Goal: Task Accomplishment & Management: Manage account settings

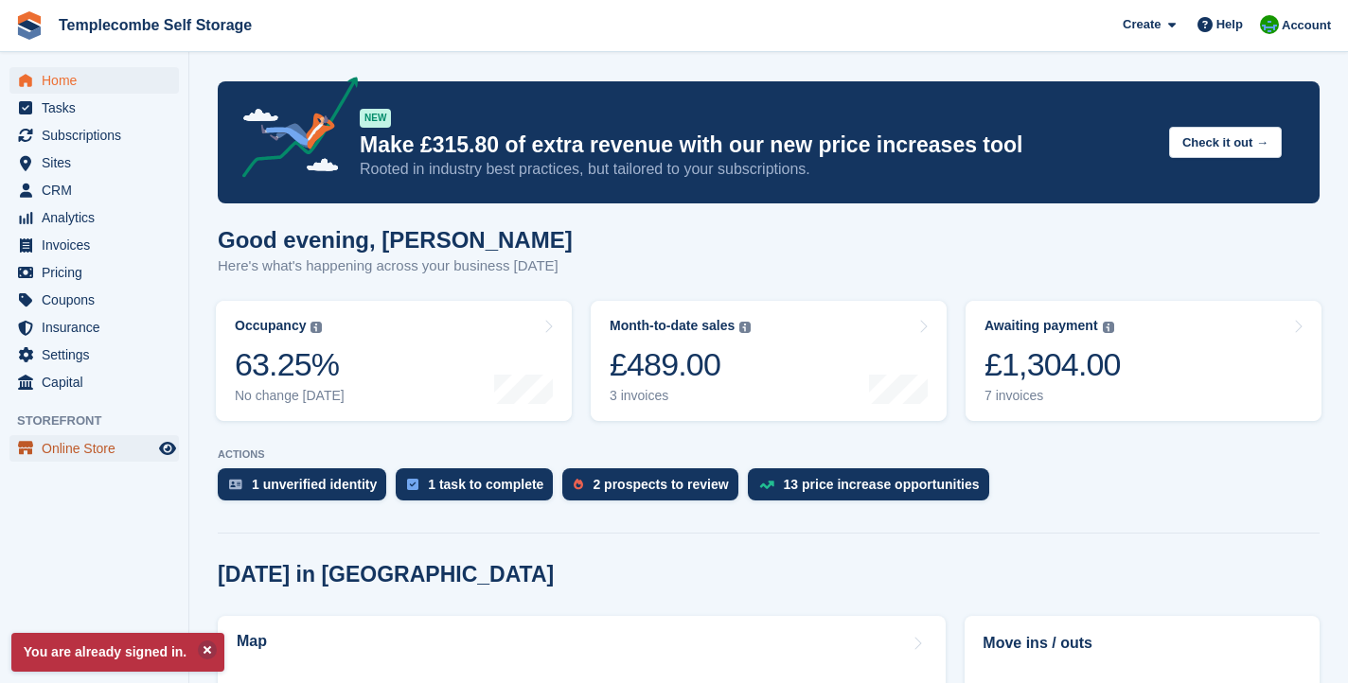
click at [87, 449] on span "Online Store" at bounding box center [99, 448] width 114 height 27
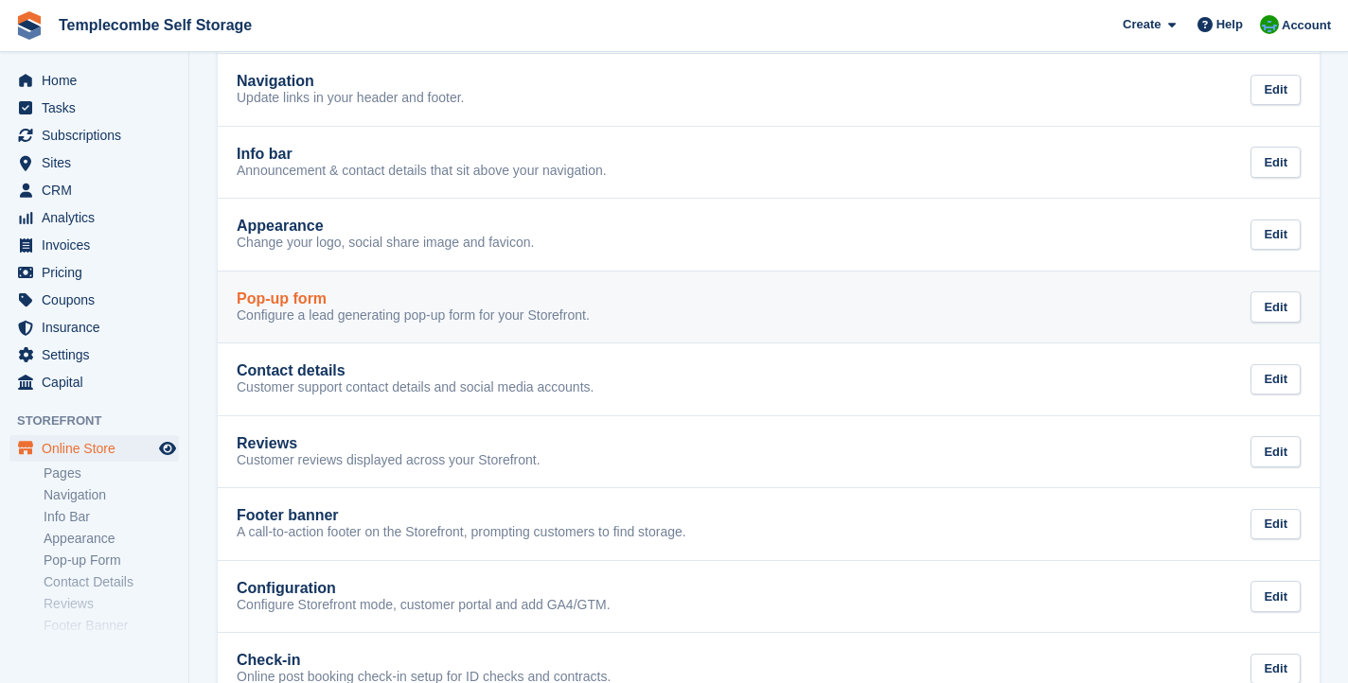
scroll to position [225, 0]
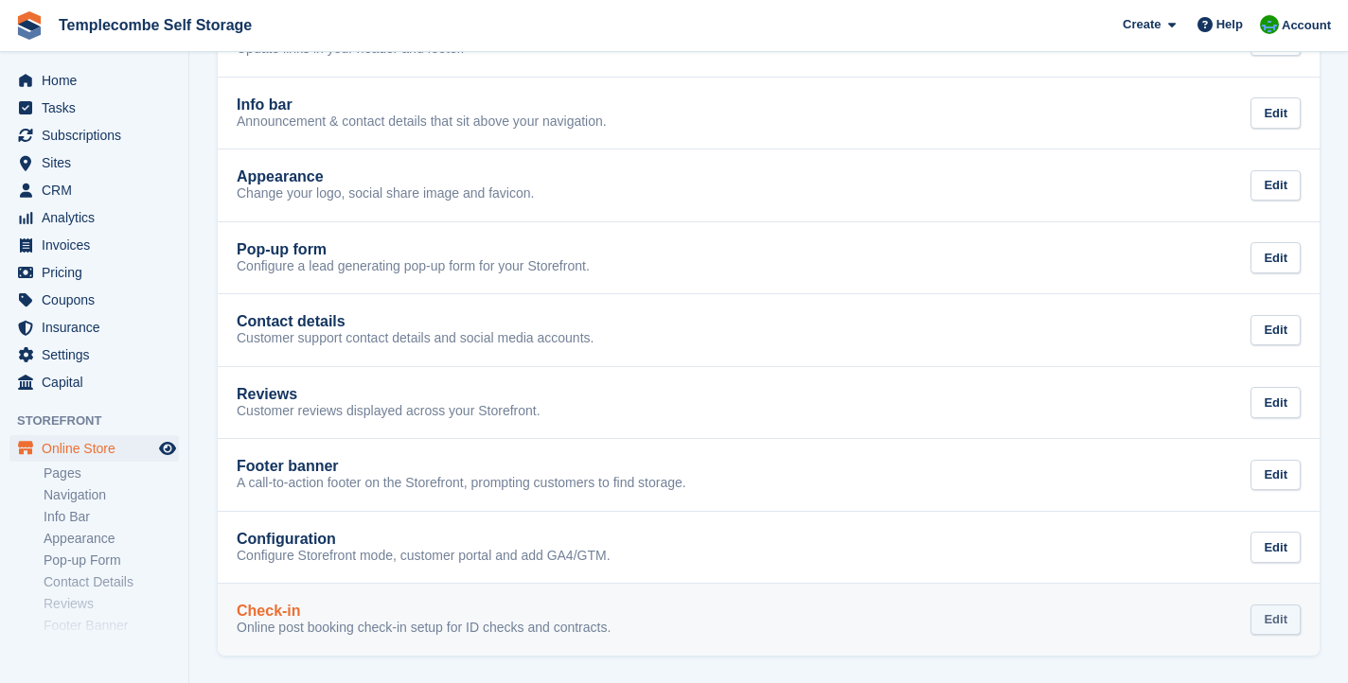
click at [1290, 618] on div "Edit" at bounding box center [1275, 620] width 50 height 31
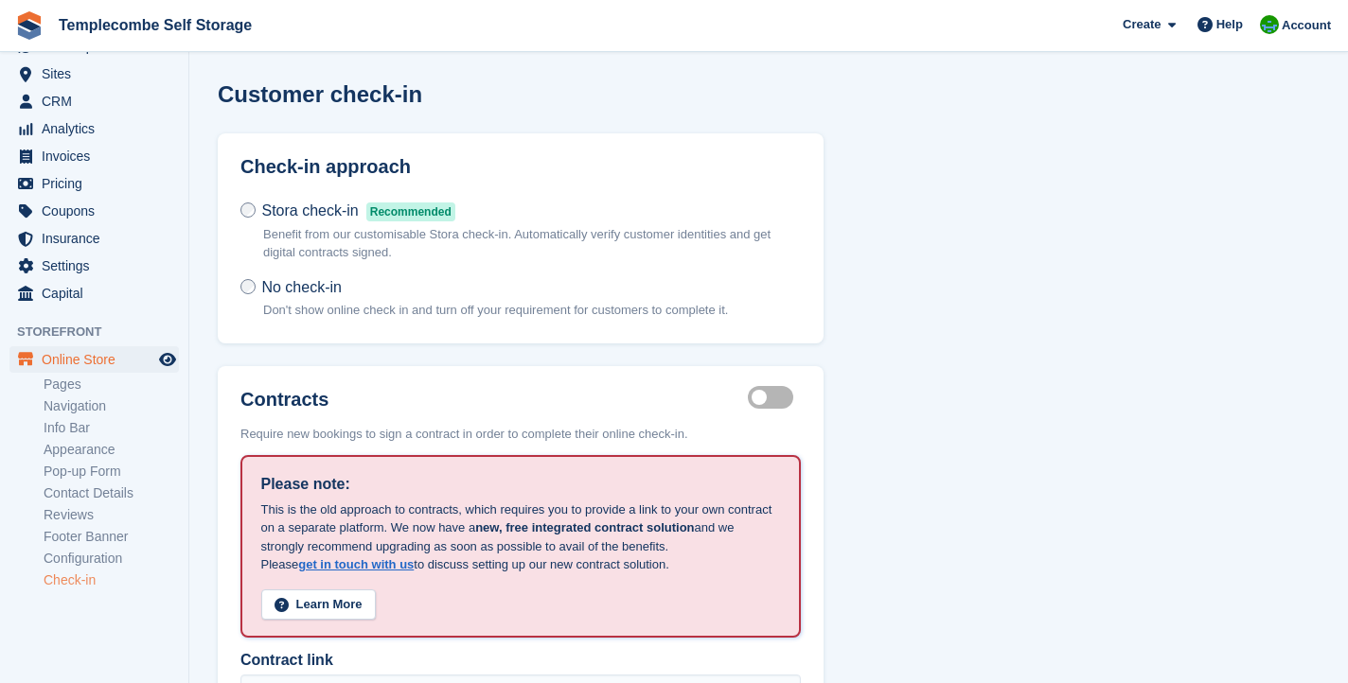
scroll to position [109, 0]
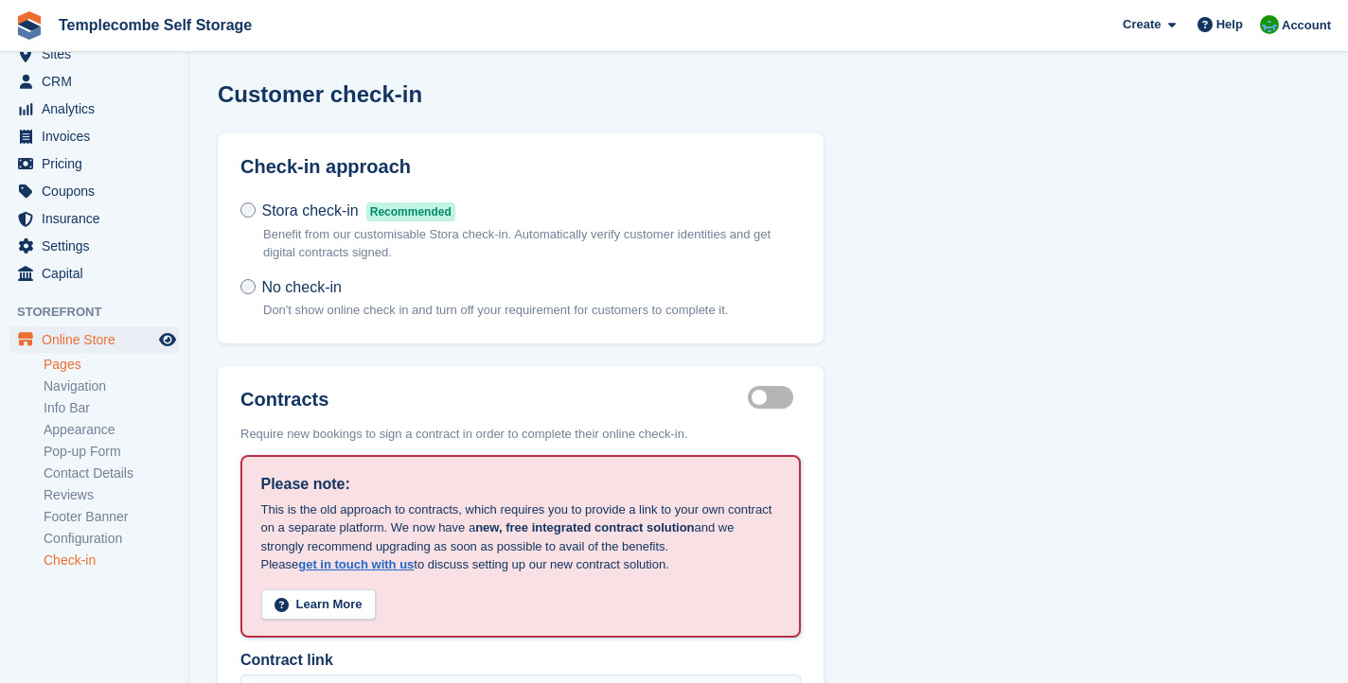
click at [83, 367] on link "Pages" at bounding box center [111, 365] width 135 height 18
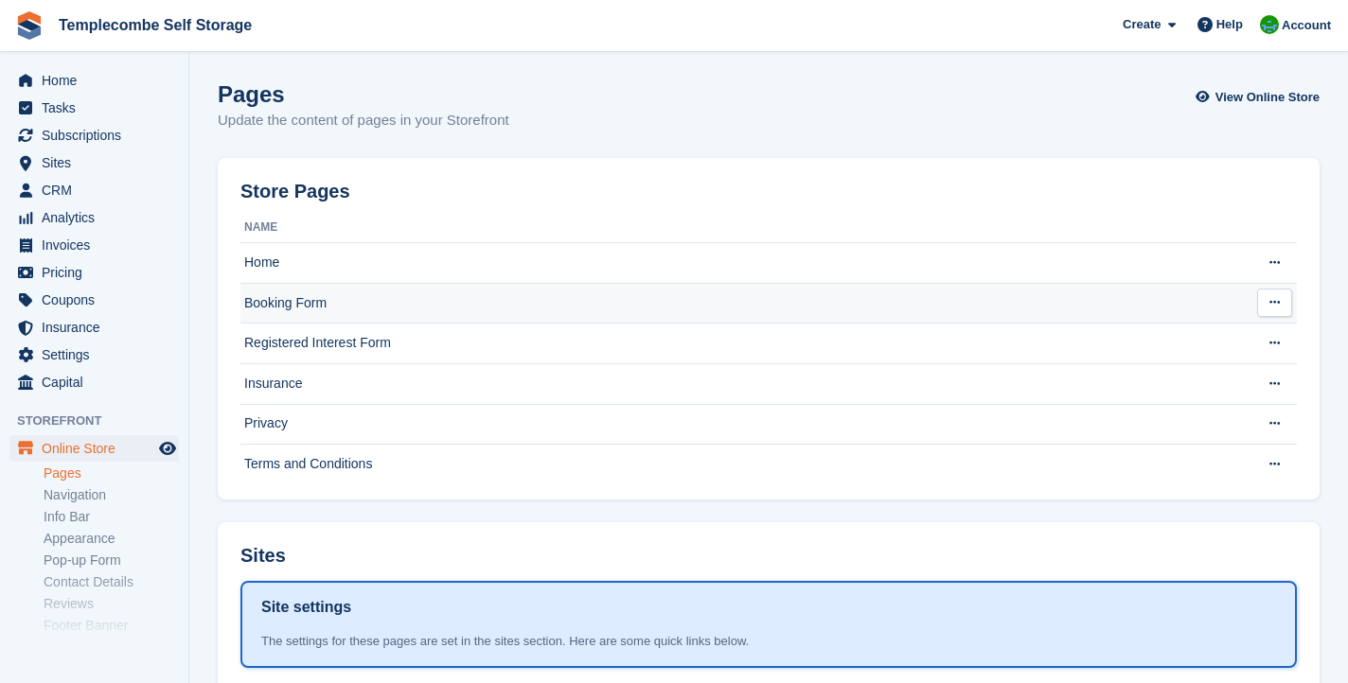
click at [361, 300] on td "Booking Form" at bounding box center [741, 303] width 1003 height 41
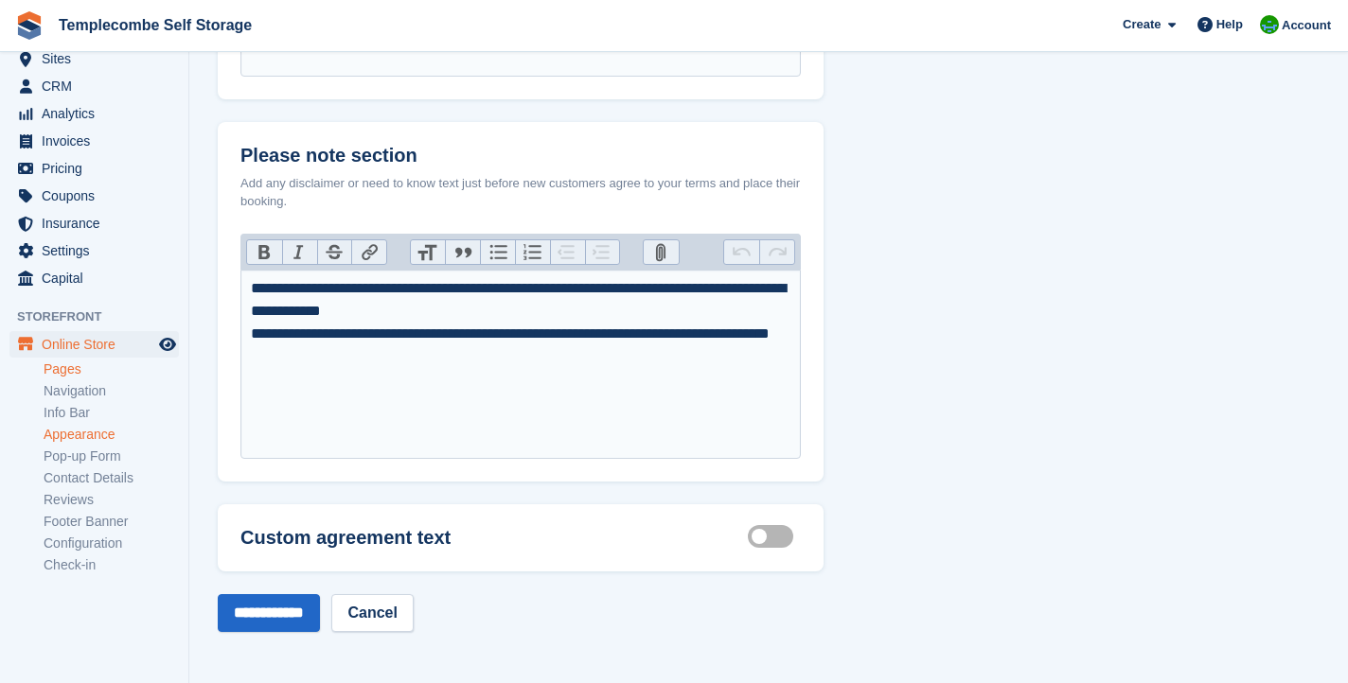
scroll to position [109, 0]
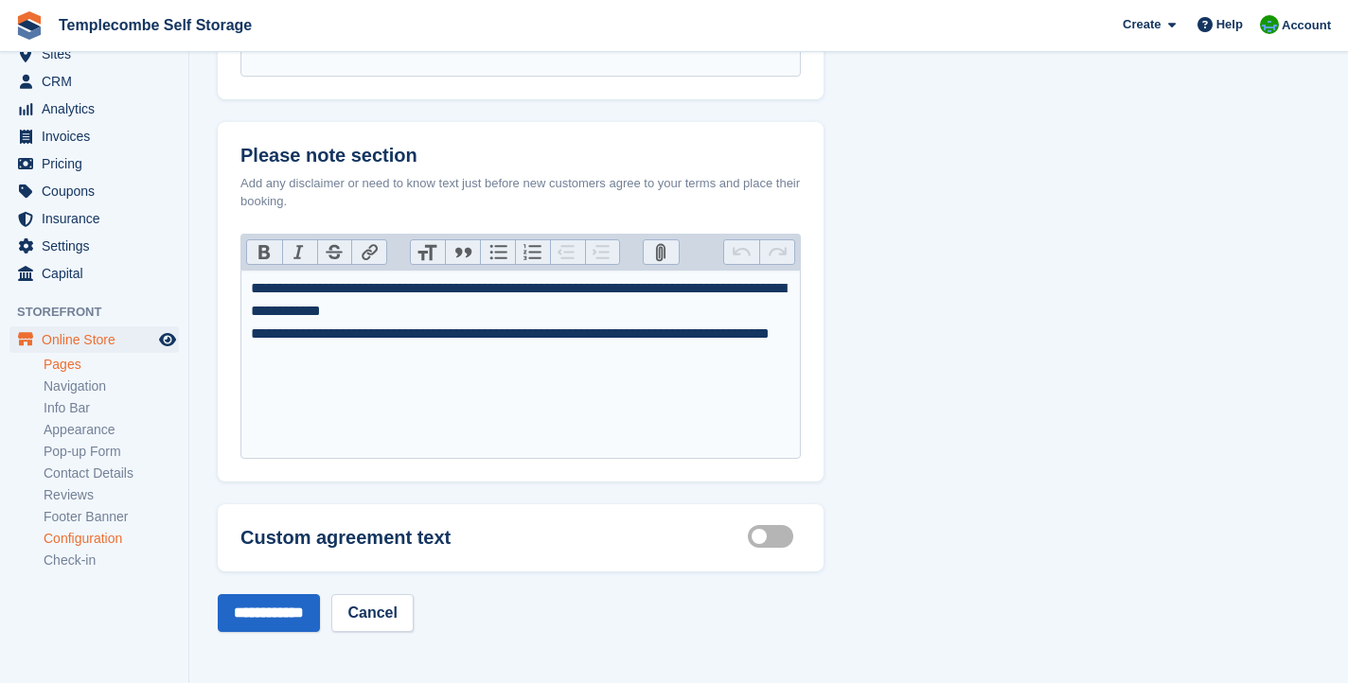
click at [80, 534] on link "Configuration" at bounding box center [111, 539] width 135 height 18
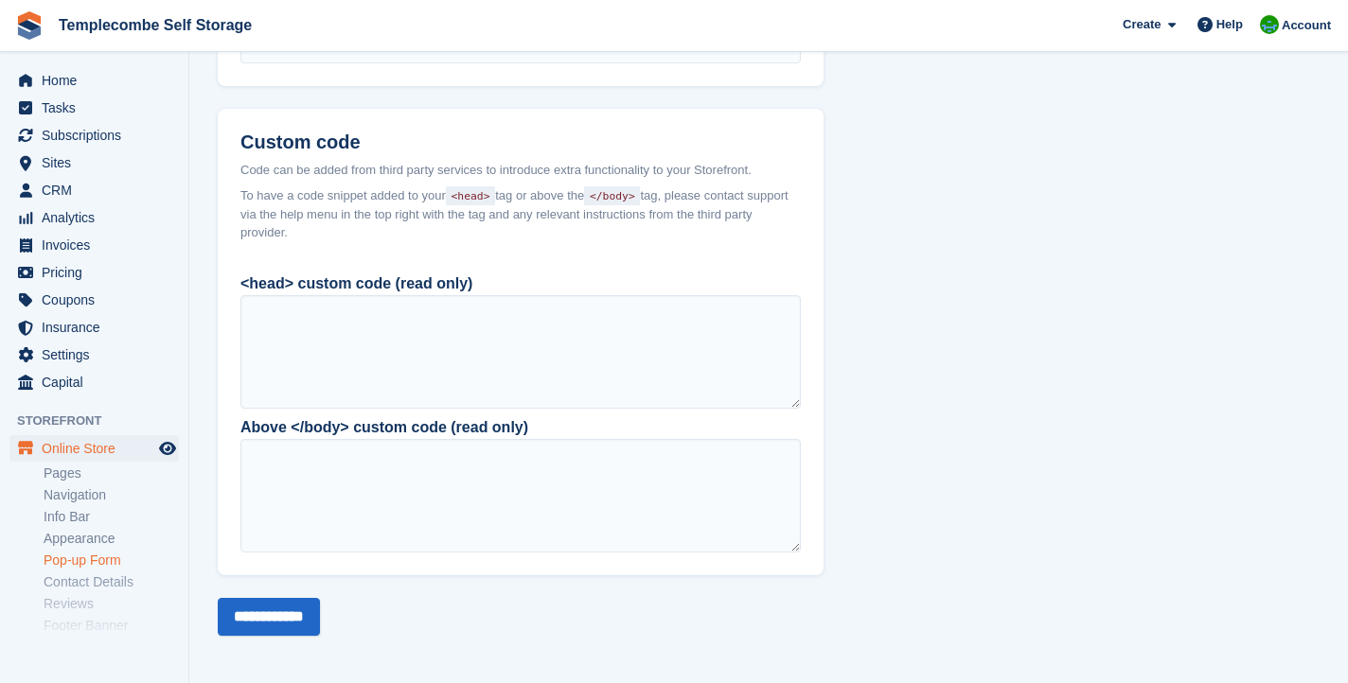
scroll to position [109, 0]
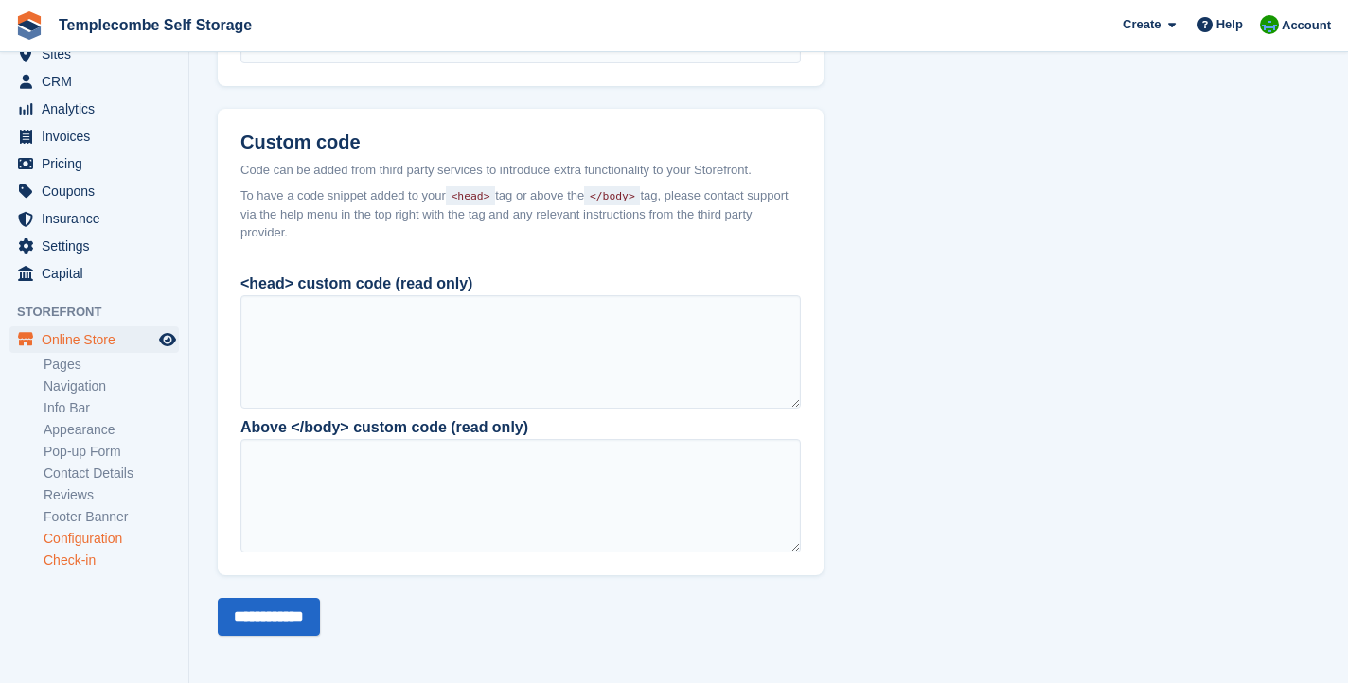
click at [67, 560] on link "Check-in" at bounding box center [111, 561] width 135 height 18
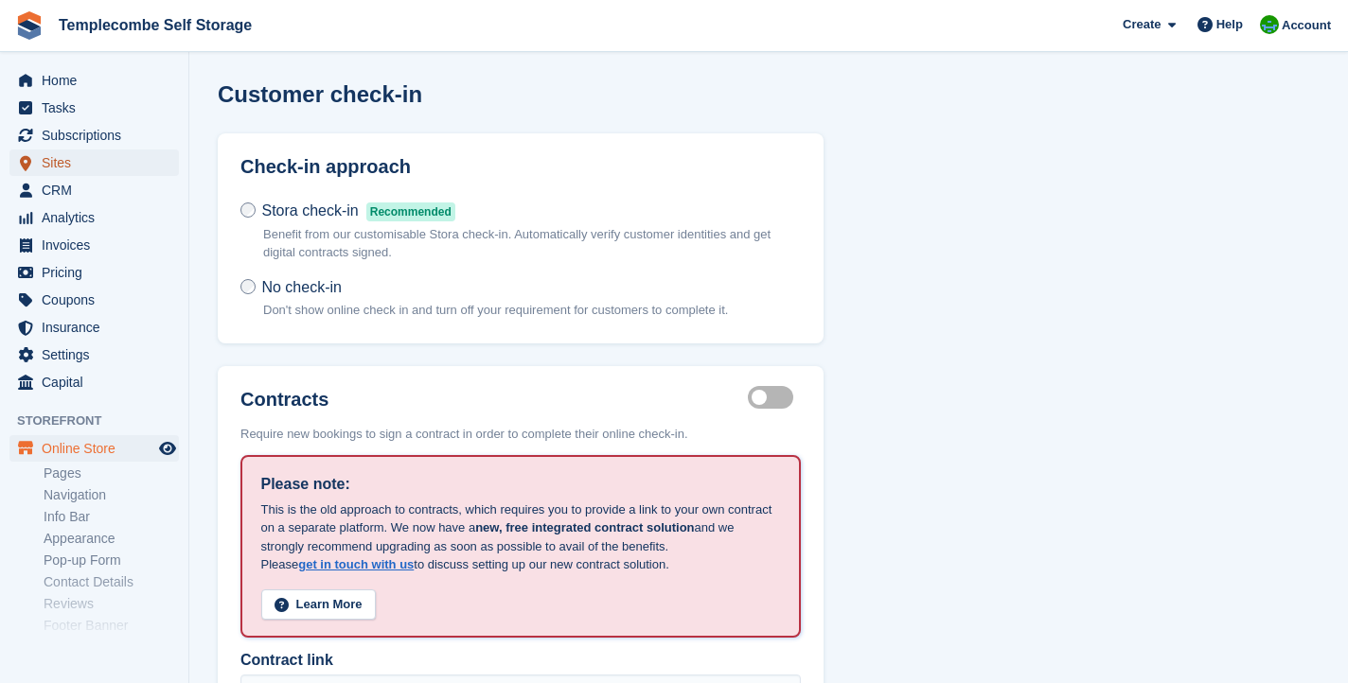
click at [60, 168] on span "Sites" at bounding box center [99, 163] width 114 height 27
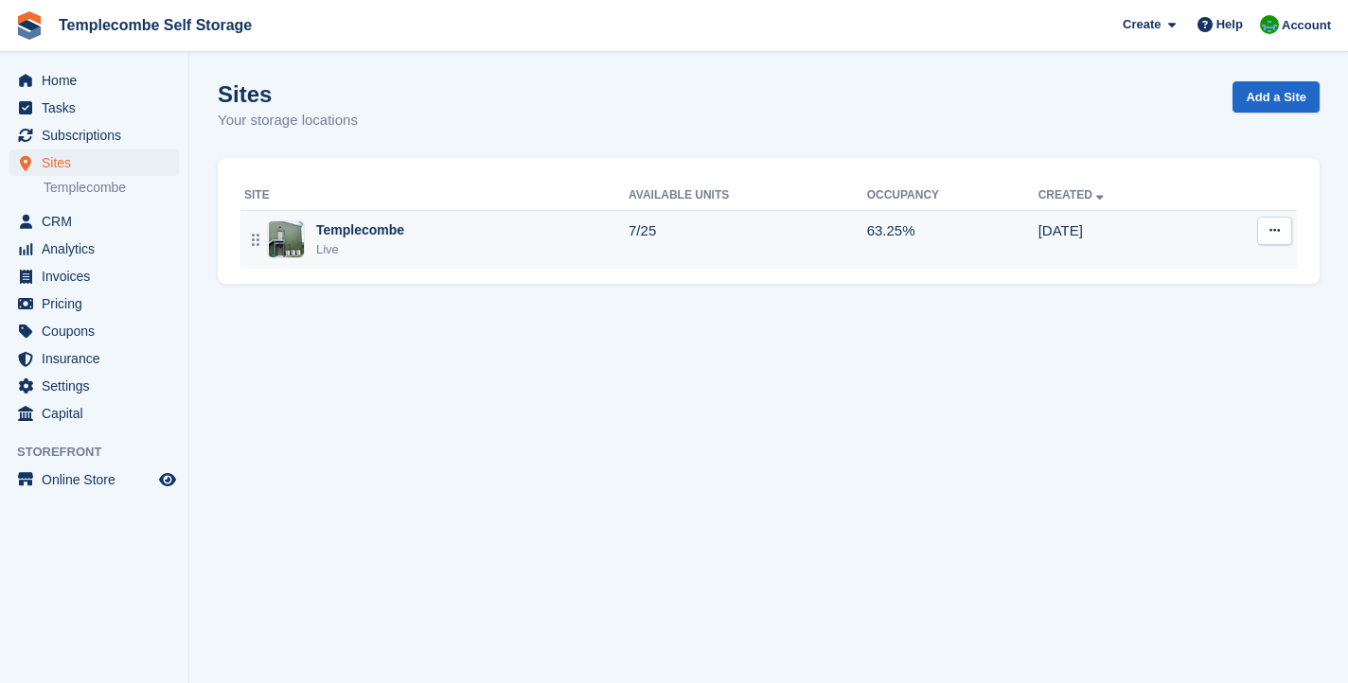
click at [575, 239] on div "Templecombe Live" at bounding box center [436, 240] width 384 height 39
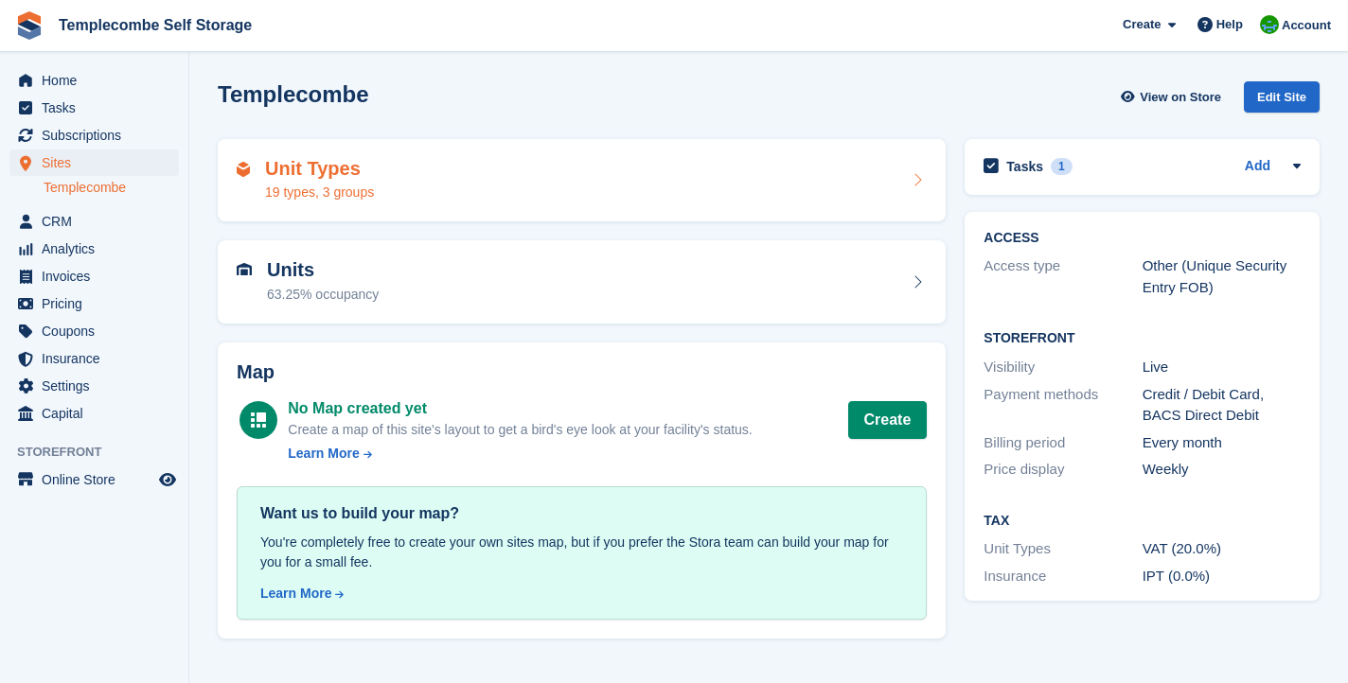
click at [642, 200] on div "Unit Types 19 types, 3 groups" at bounding box center [582, 180] width 690 height 45
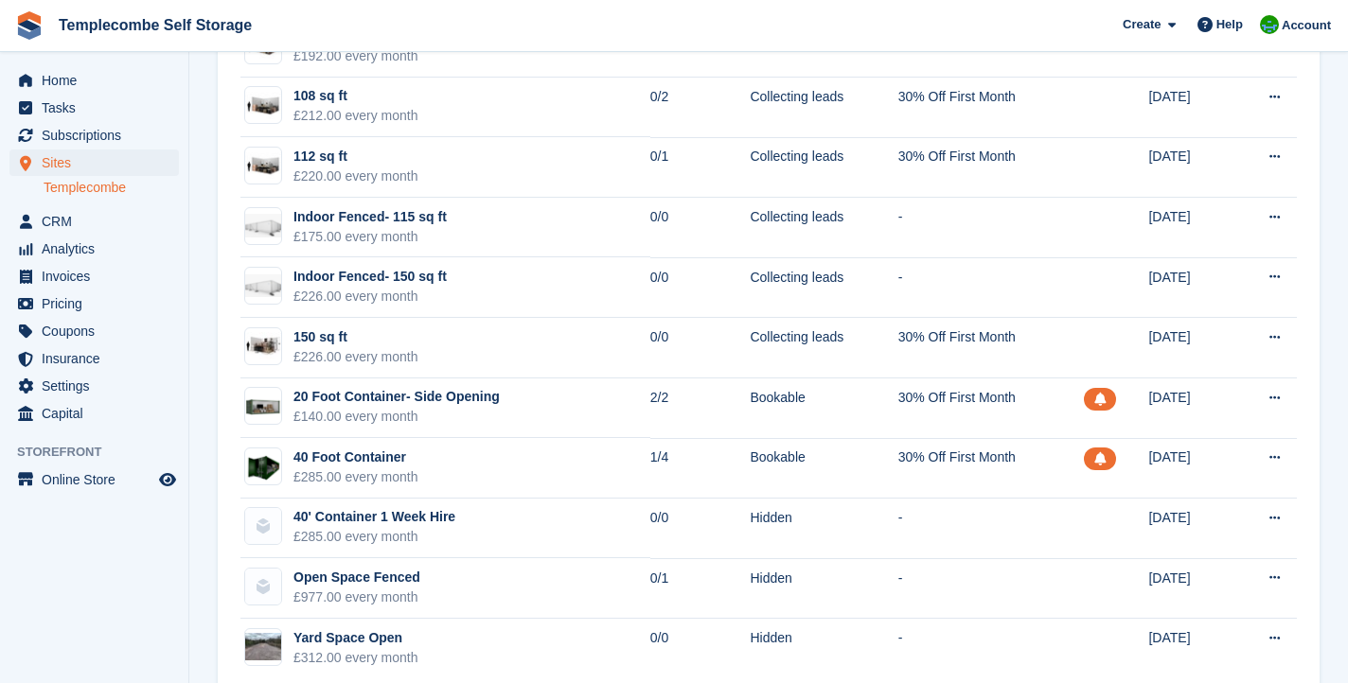
scroll to position [696, 0]
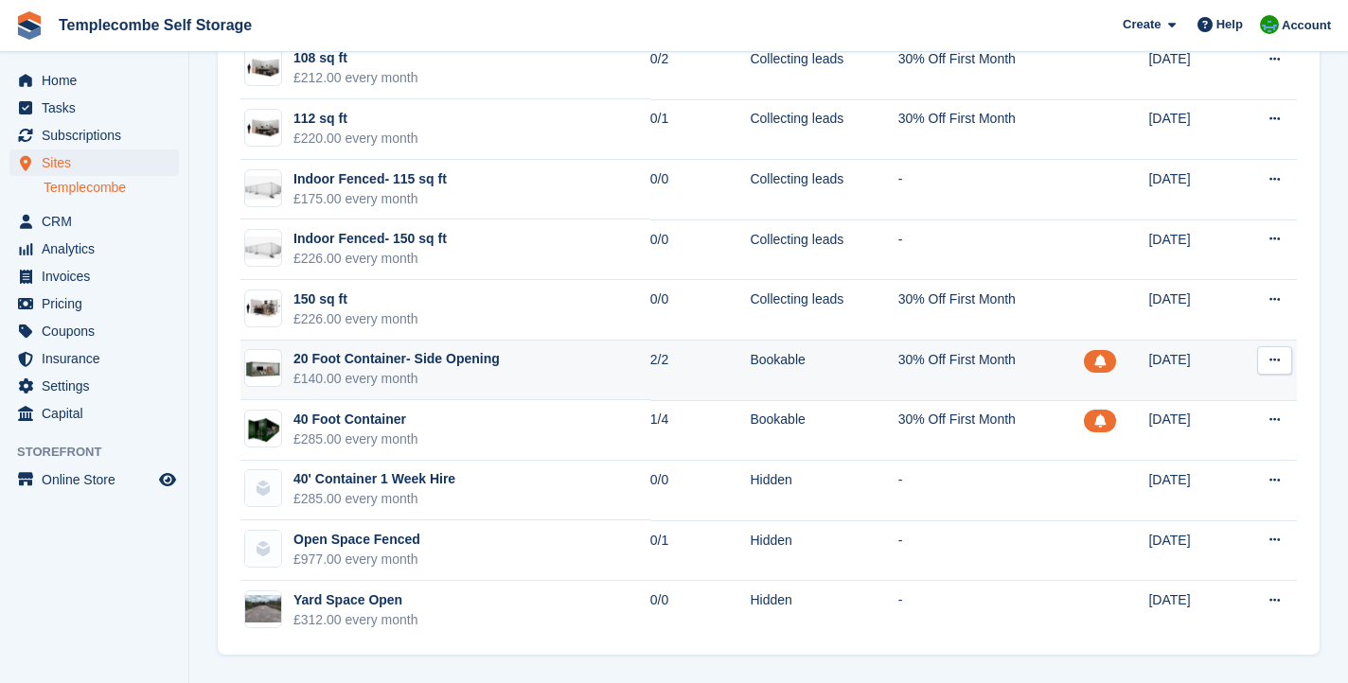
click at [566, 376] on td "20 Foot Container- Side Opening £140.00 every month" at bounding box center [445, 371] width 410 height 61
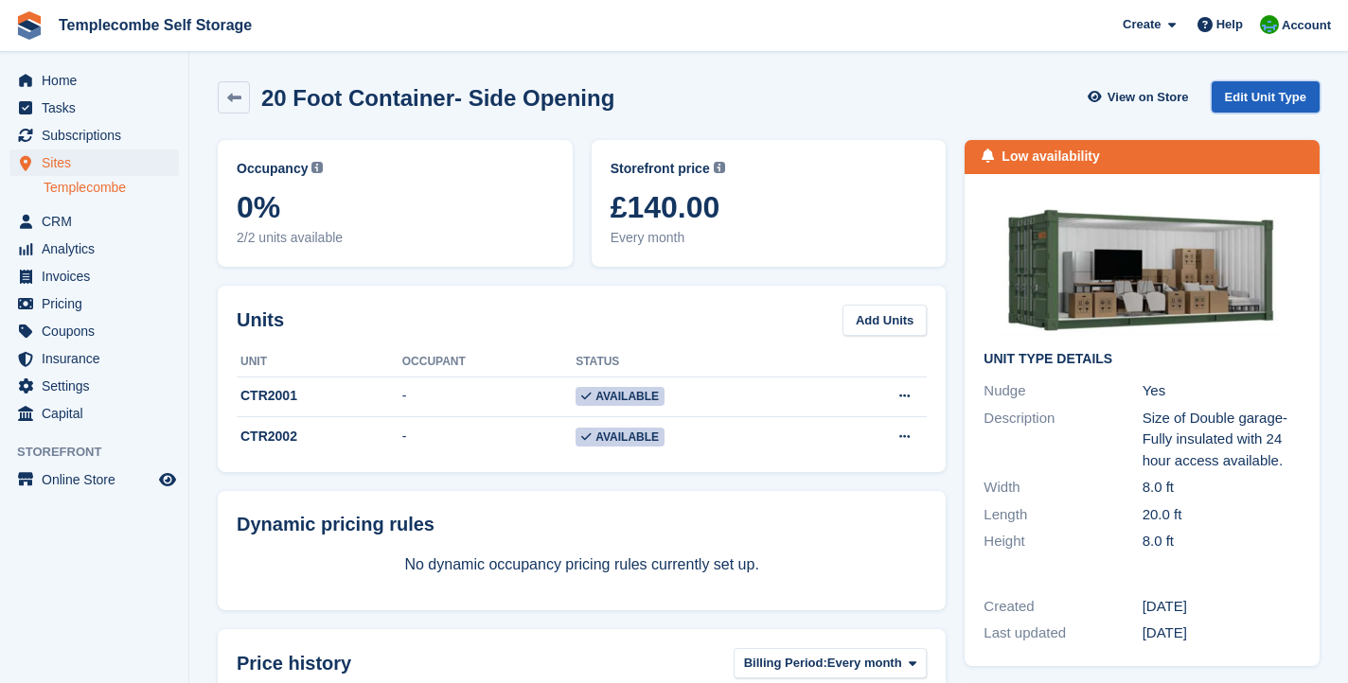
click at [1281, 98] on link "Edit Unit Type" at bounding box center [1266, 96] width 108 height 31
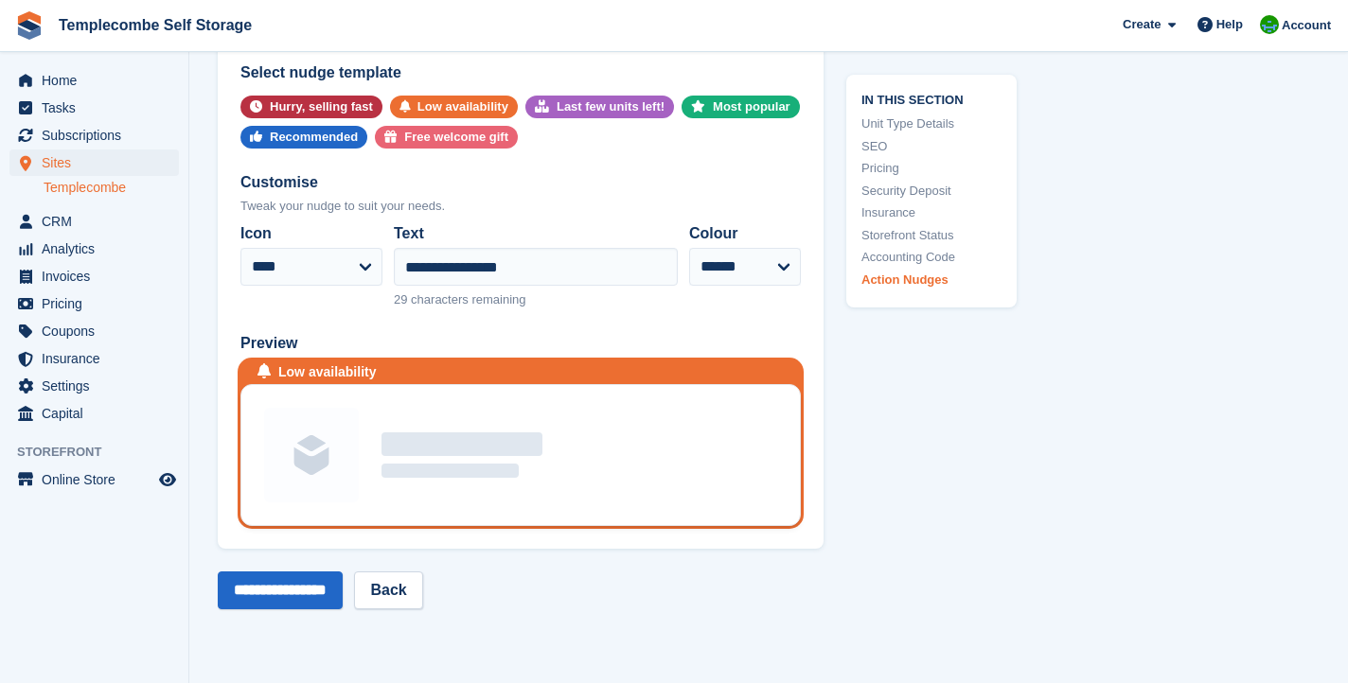
scroll to position [3147, 0]
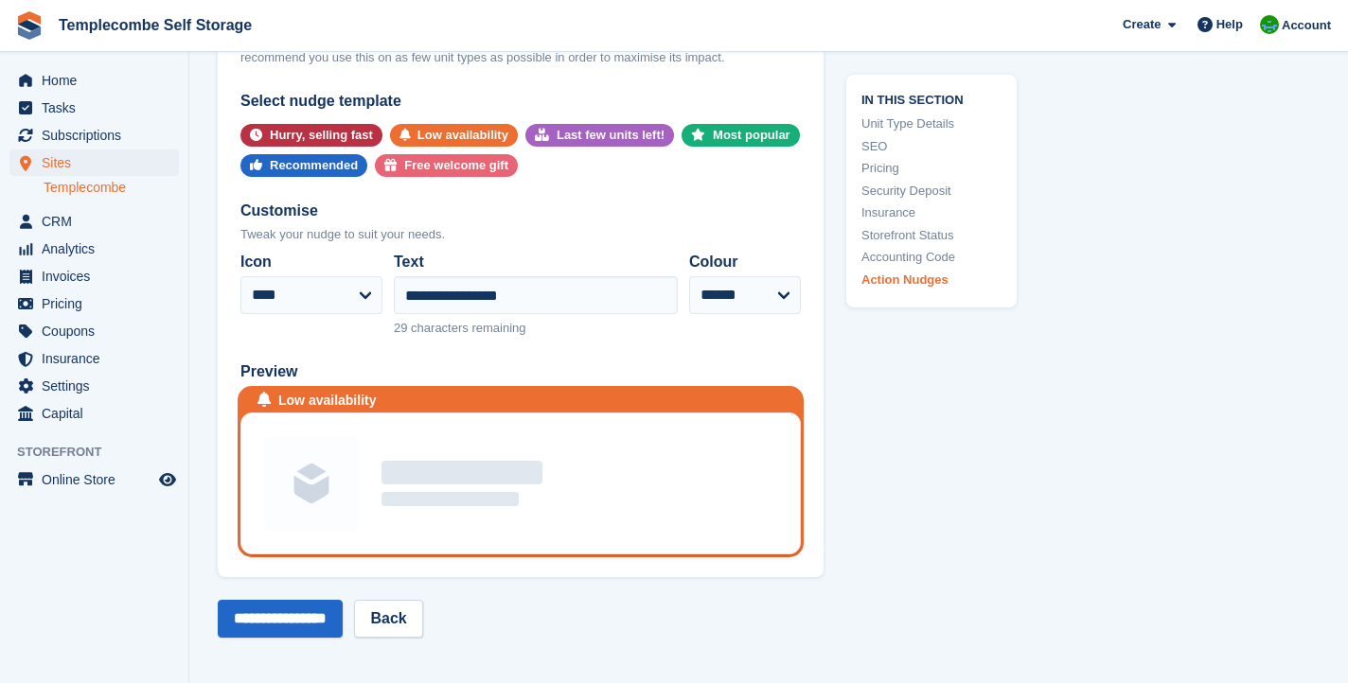
click at [897, 255] on link "Accounting Code" at bounding box center [931, 257] width 140 height 19
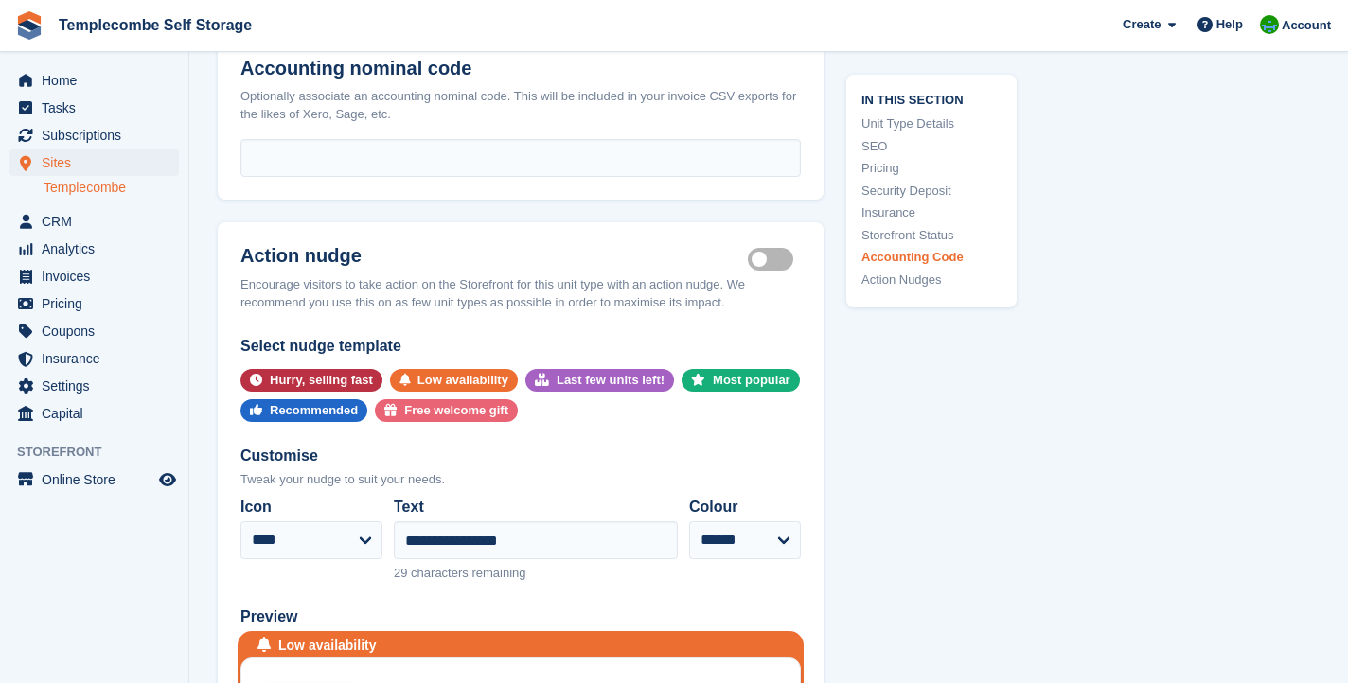
click at [897, 236] on link "Storefront Status" at bounding box center [931, 234] width 140 height 19
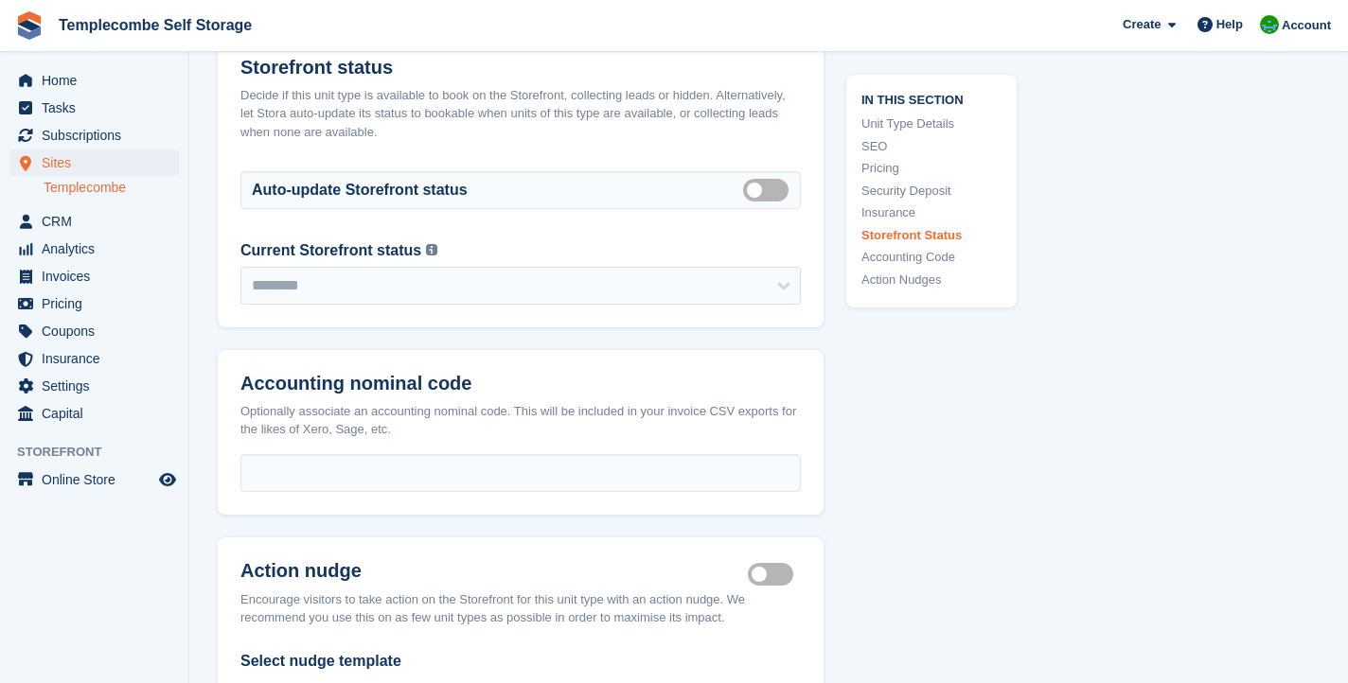
scroll to position [2586, 0]
click at [770, 192] on label "Auto manage storefront status" at bounding box center [769, 190] width 53 height 3
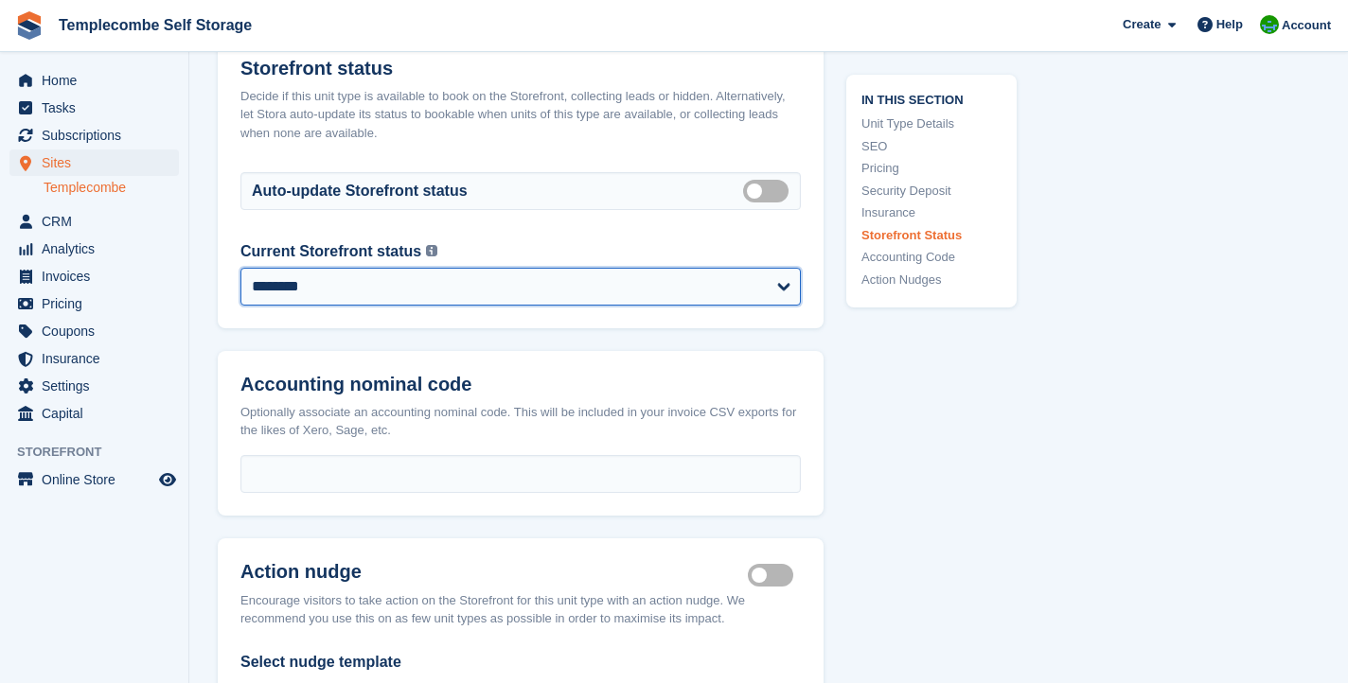
click at [776, 303] on select "**********" at bounding box center [520, 287] width 560 height 38
click at [240, 284] on select "**********" at bounding box center [520, 287] width 560 height 38
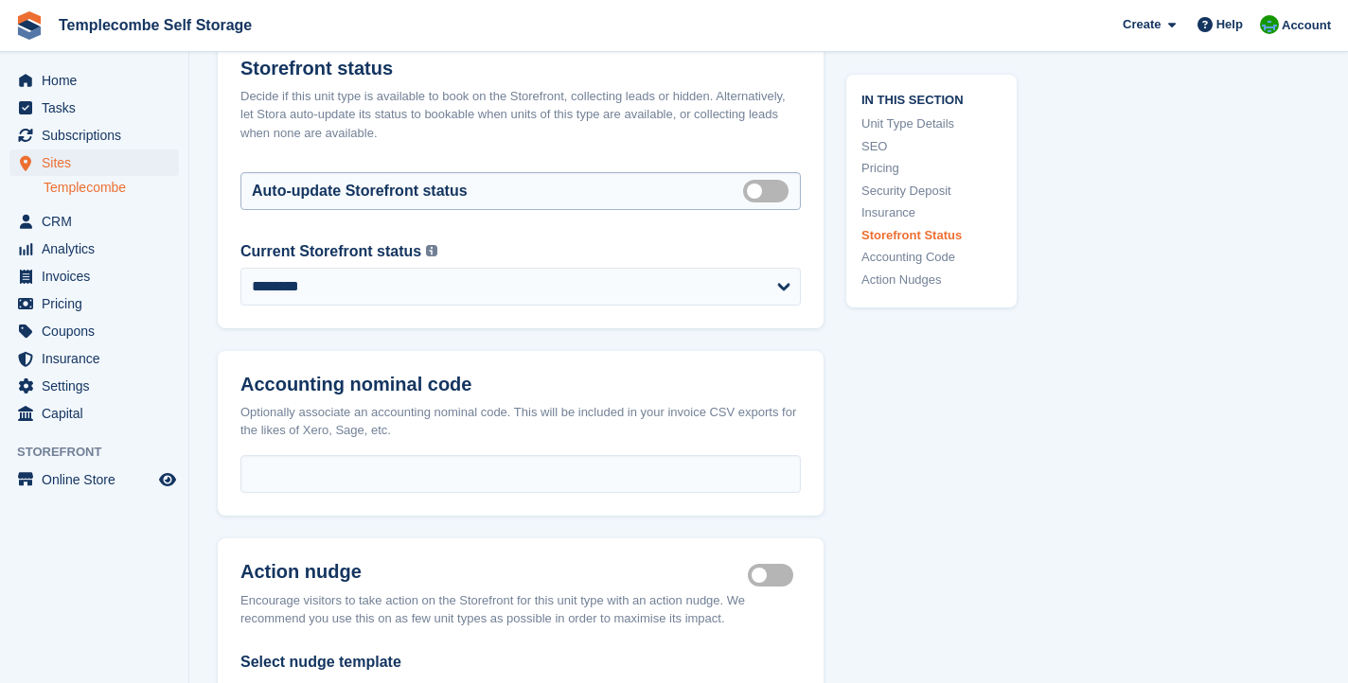
click at [759, 192] on label "Auto manage storefront status" at bounding box center [769, 190] width 53 height 3
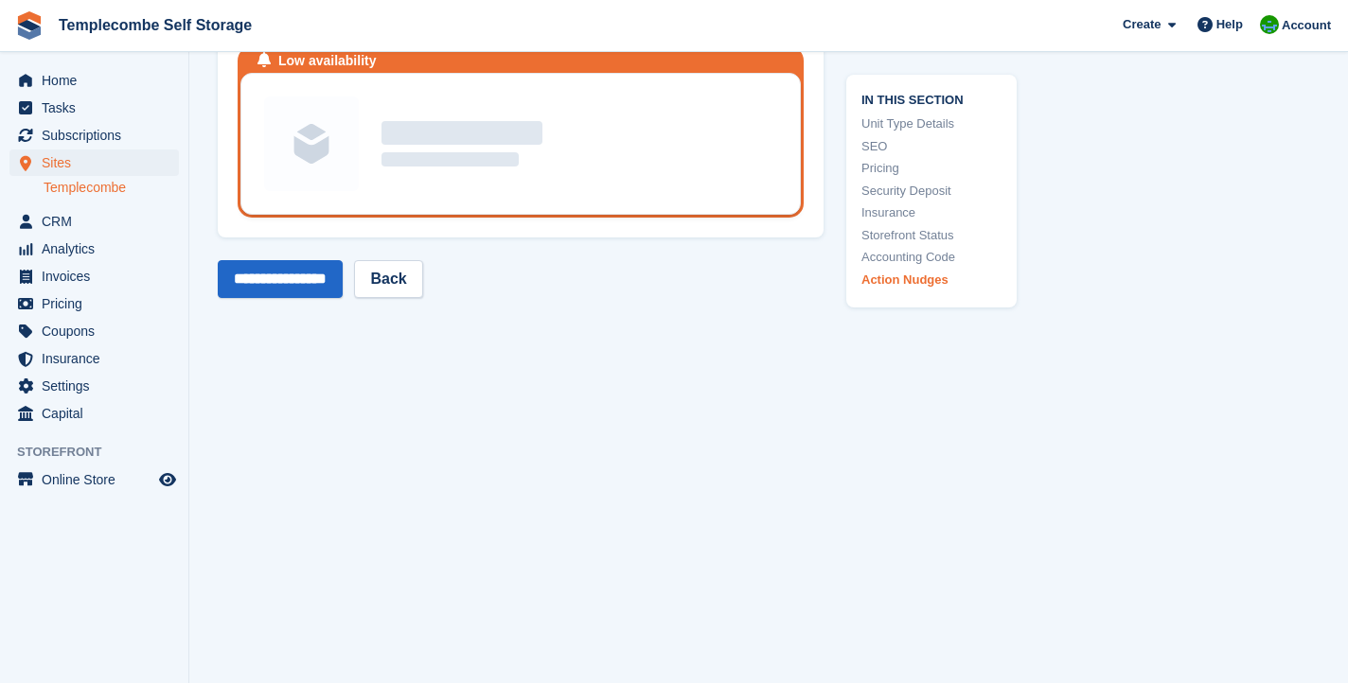
scroll to position [3556, 0]
click at [329, 275] on input "**********" at bounding box center [280, 279] width 125 height 38
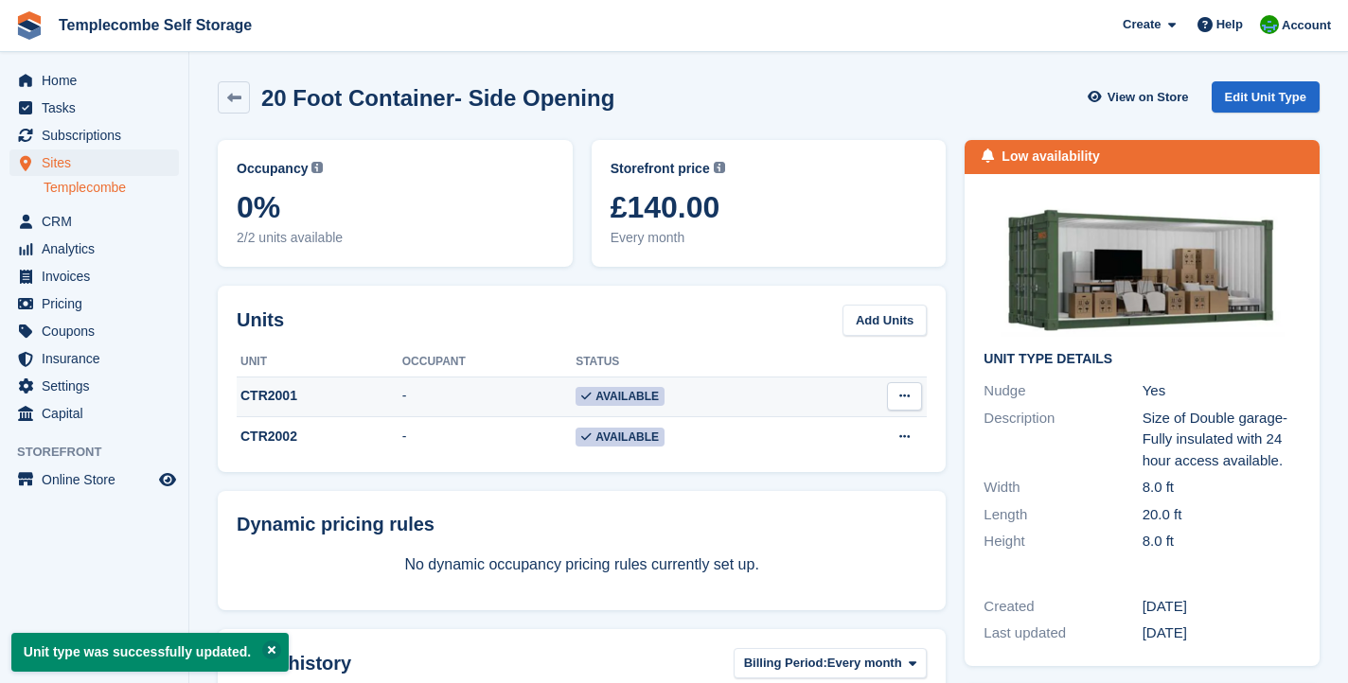
click at [902, 401] on icon at bounding box center [904, 396] width 10 height 12
click at [782, 437] on p "Edit unit" at bounding box center [831, 433] width 165 height 25
click at [62, 139] on span "Subscriptions" at bounding box center [99, 135] width 114 height 27
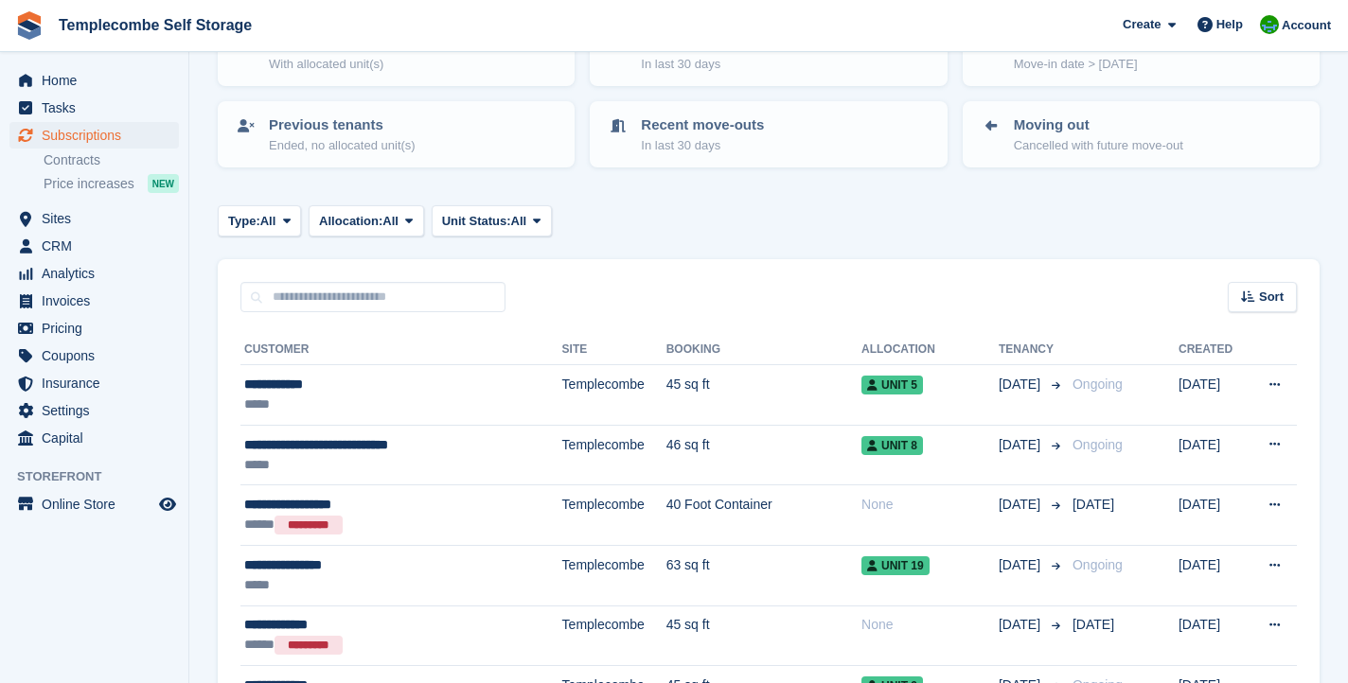
scroll to position [171, 0]
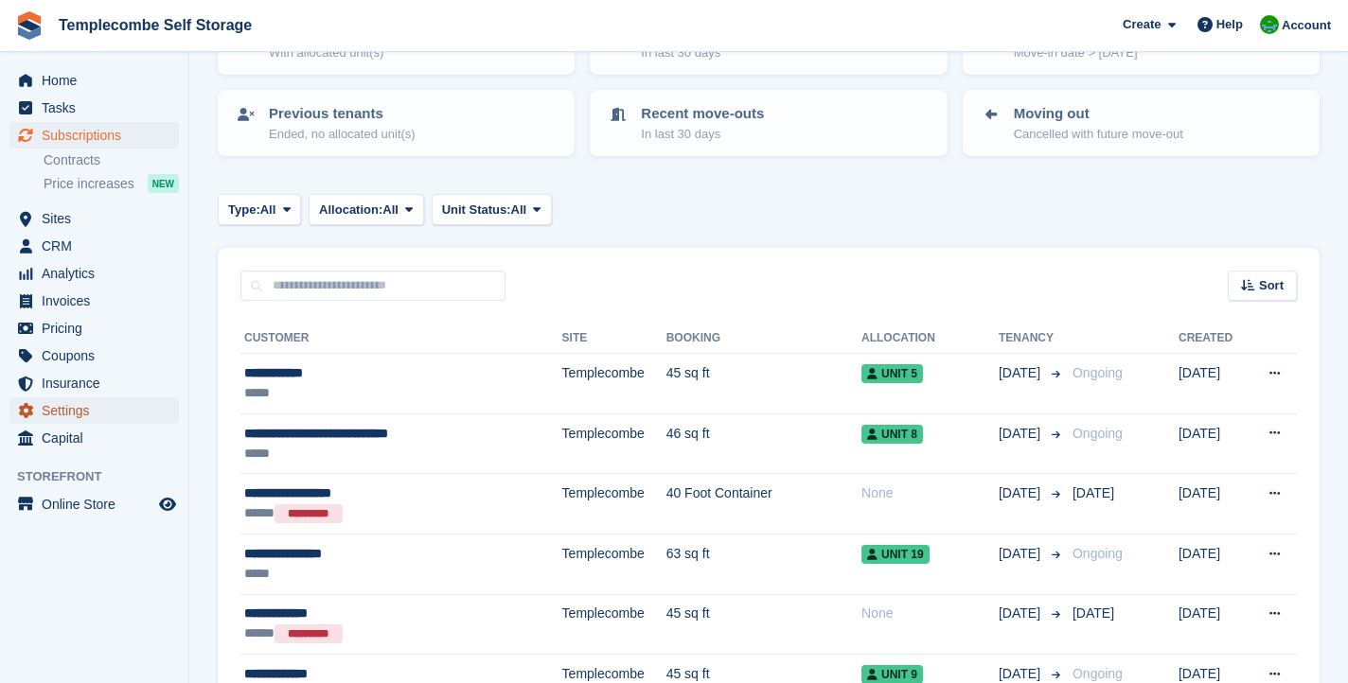
click at [70, 418] on span "Settings" at bounding box center [99, 411] width 114 height 27
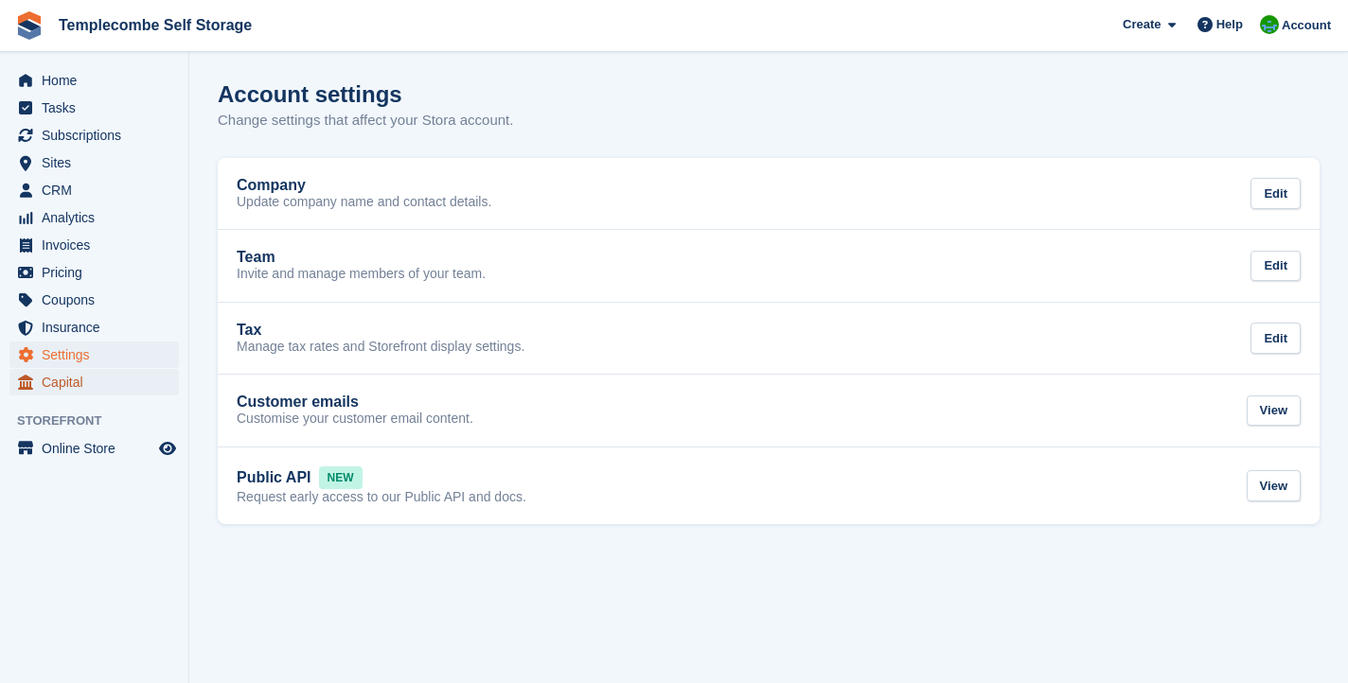
click at [99, 378] on span "Capital" at bounding box center [99, 382] width 114 height 27
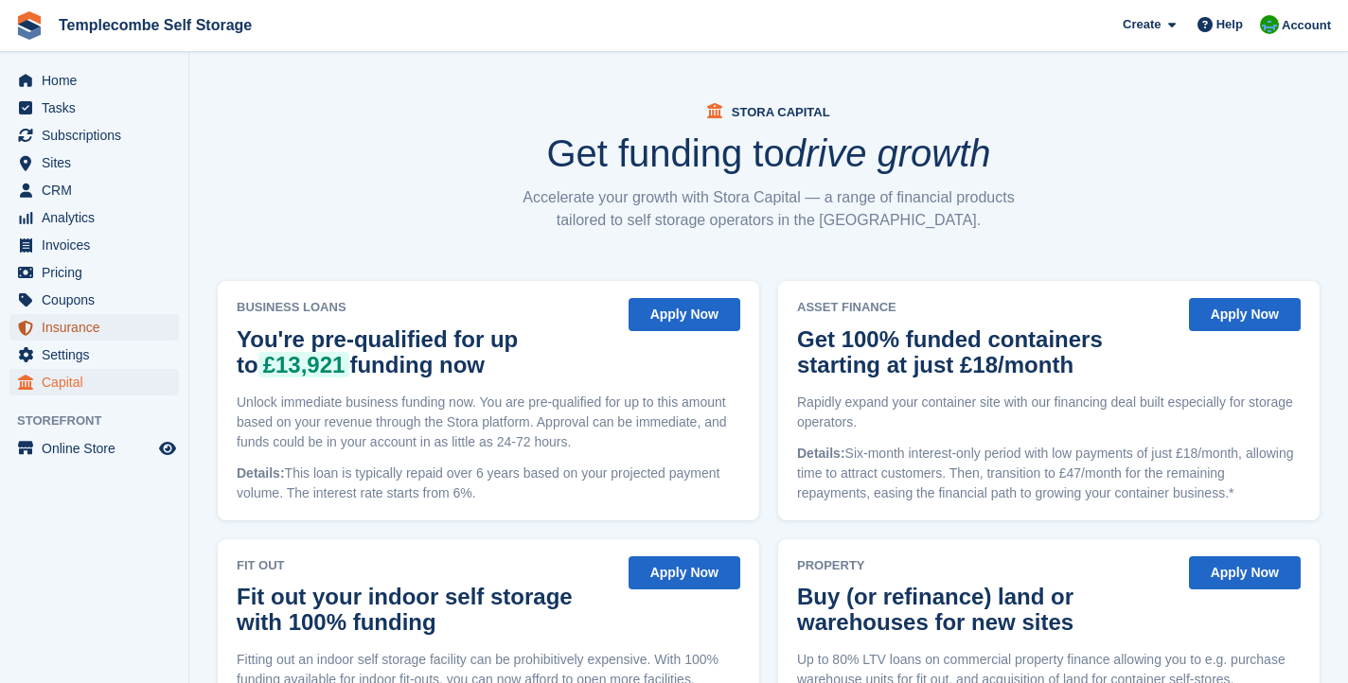
click at [82, 324] on span "Insurance" at bounding box center [99, 327] width 114 height 27
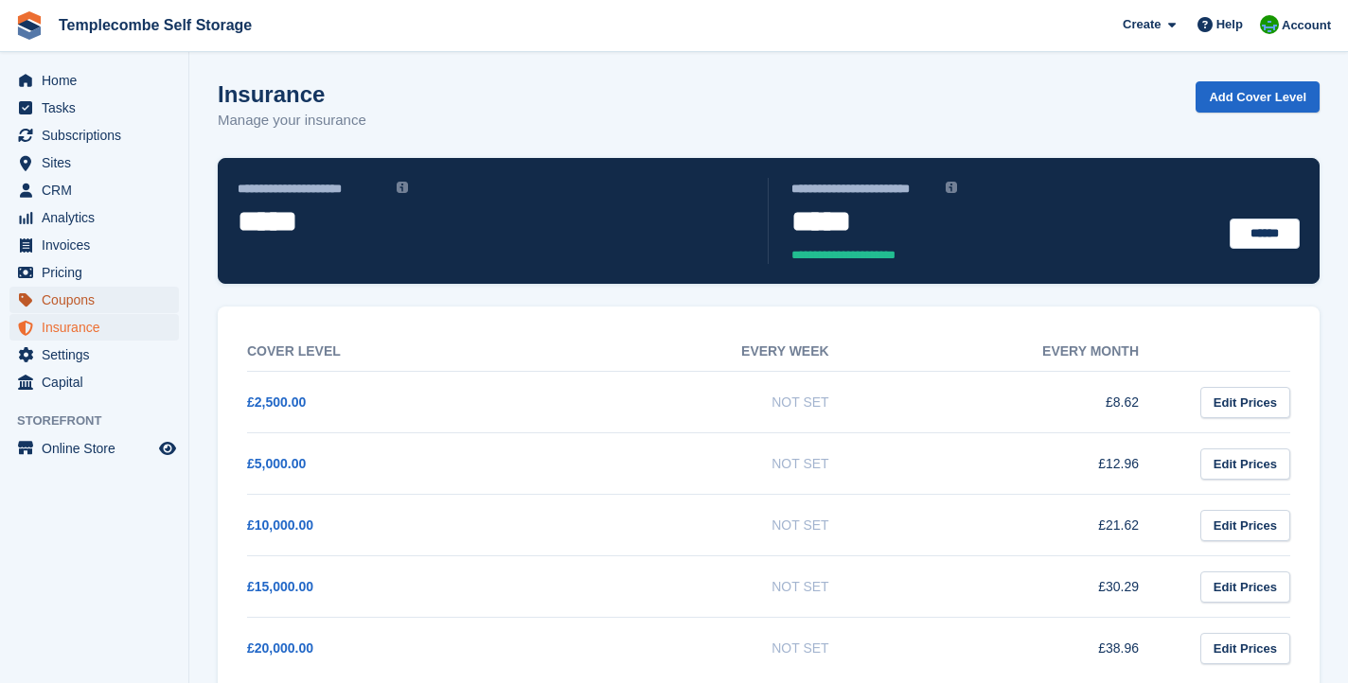
click at [86, 296] on span "Coupons" at bounding box center [99, 300] width 114 height 27
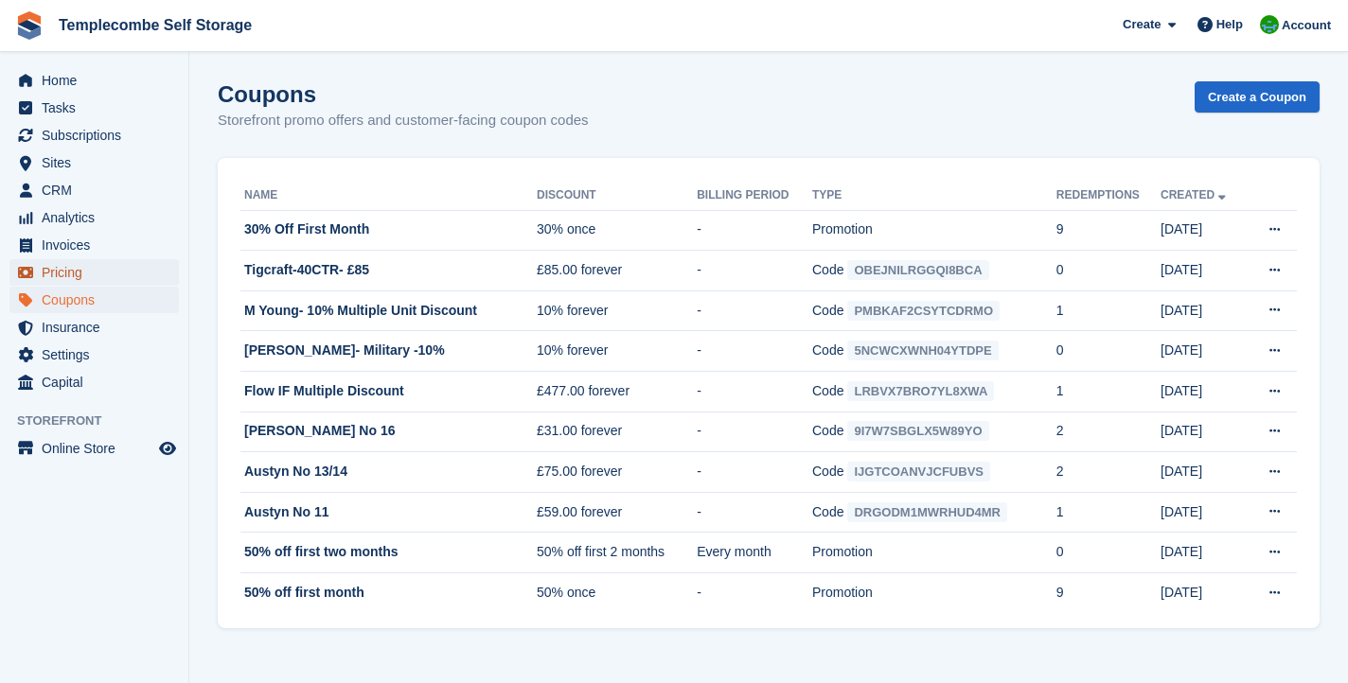
click at [85, 274] on span "Pricing" at bounding box center [99, 272] width 114 height 27
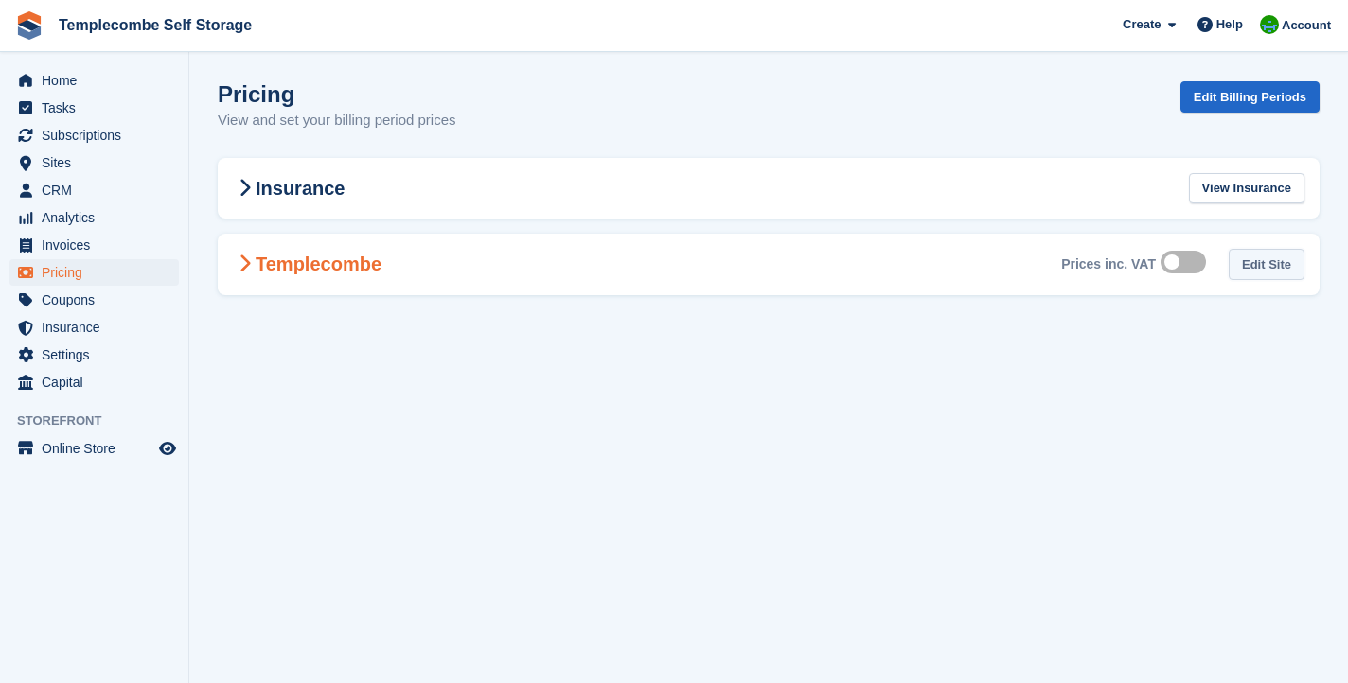
click at [1262, 255] on link "Edit Site" at bounding box center [1267, 264] width 76 height 31
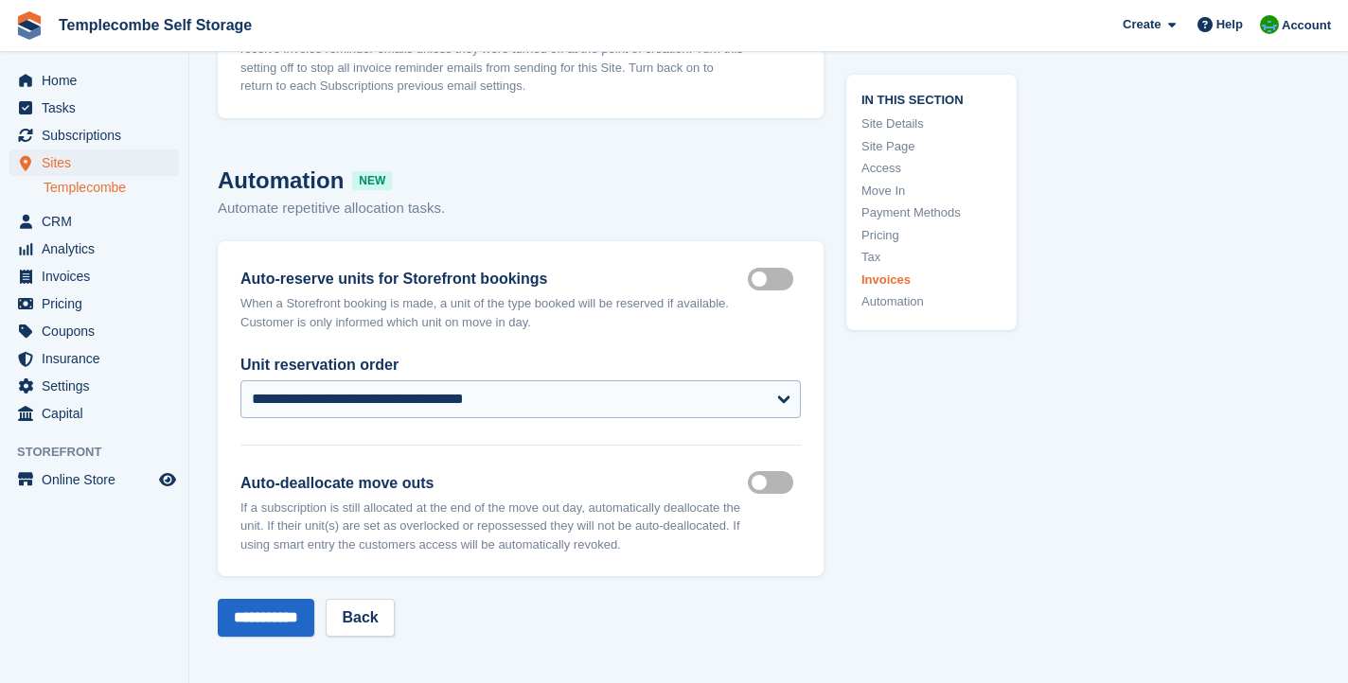
scroll to position [8612, 0]
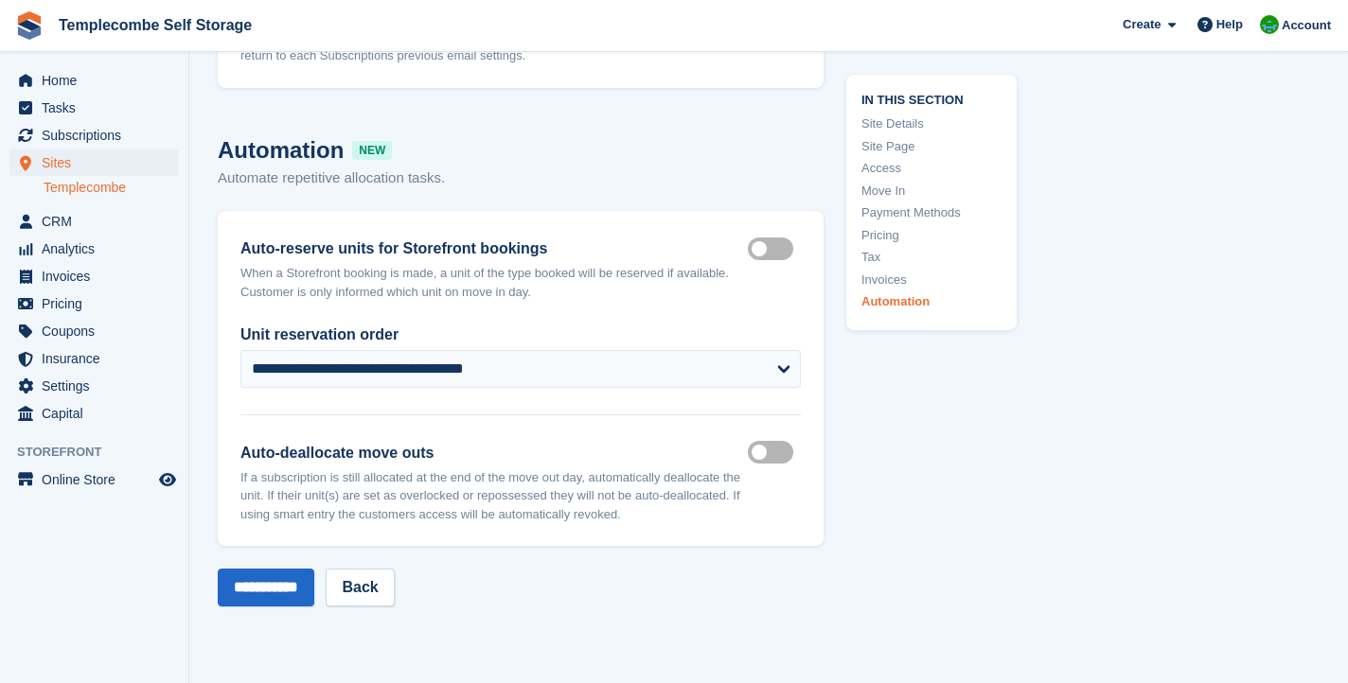
click at [757, 453] on label "Auto deallocate move outs" at bounding box center [774, 452] width 53 height 3
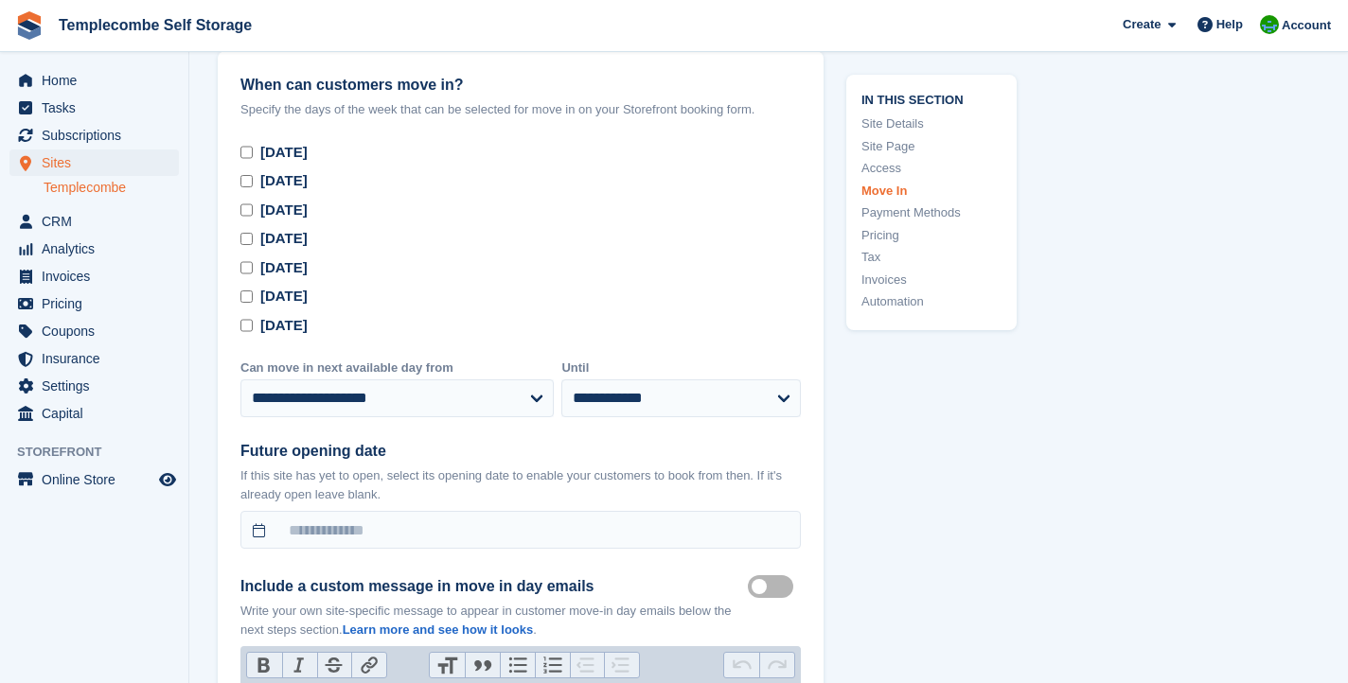
scroll to position [5597, 0]
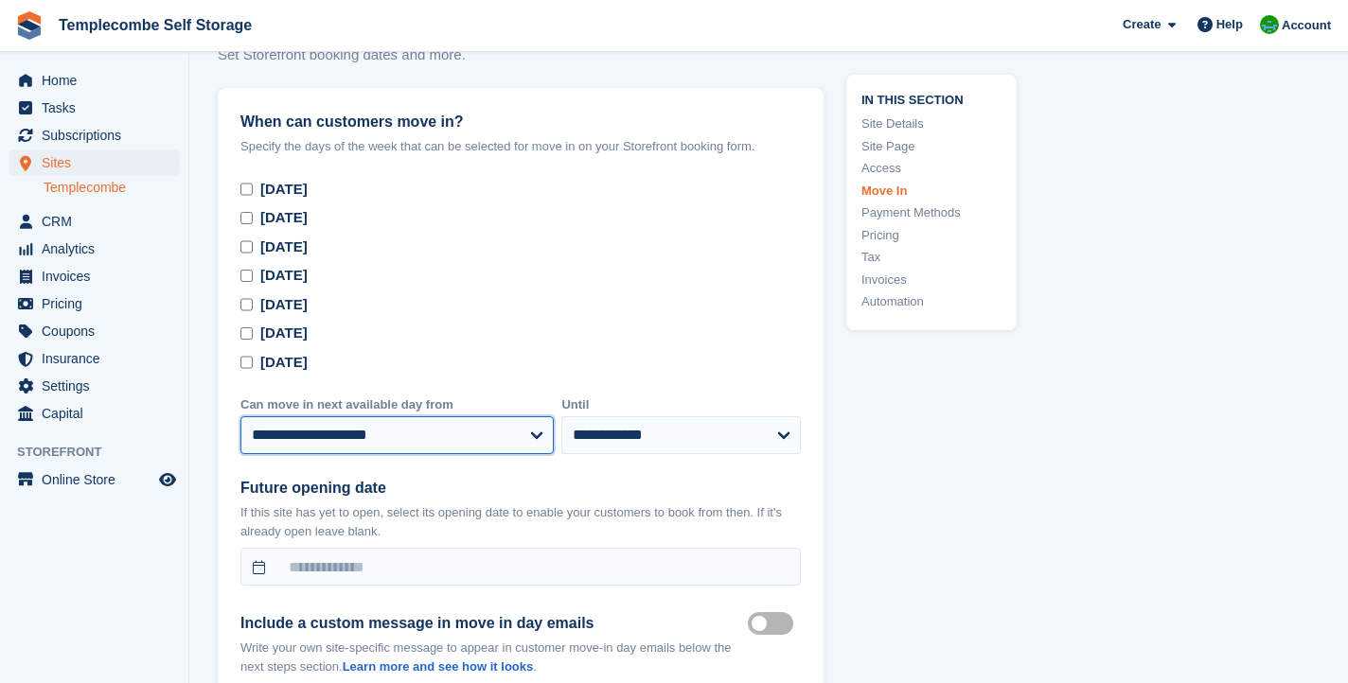
click at [539, 423] on select "**********" at bounding box center [396, 435] width 313 height 38
select select "*"
click at [240, 416] on select "**********" at bounding box center [396, 435] width 313 height 38
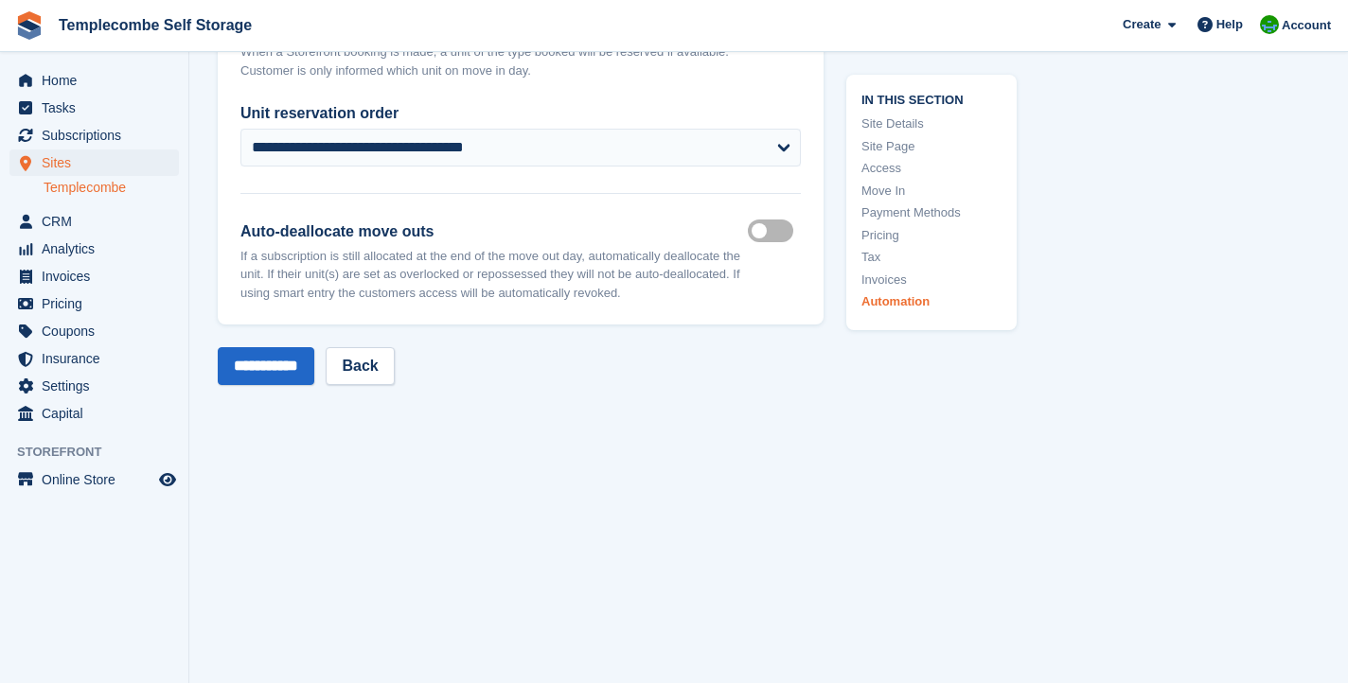
scroll to position [8841, 0]
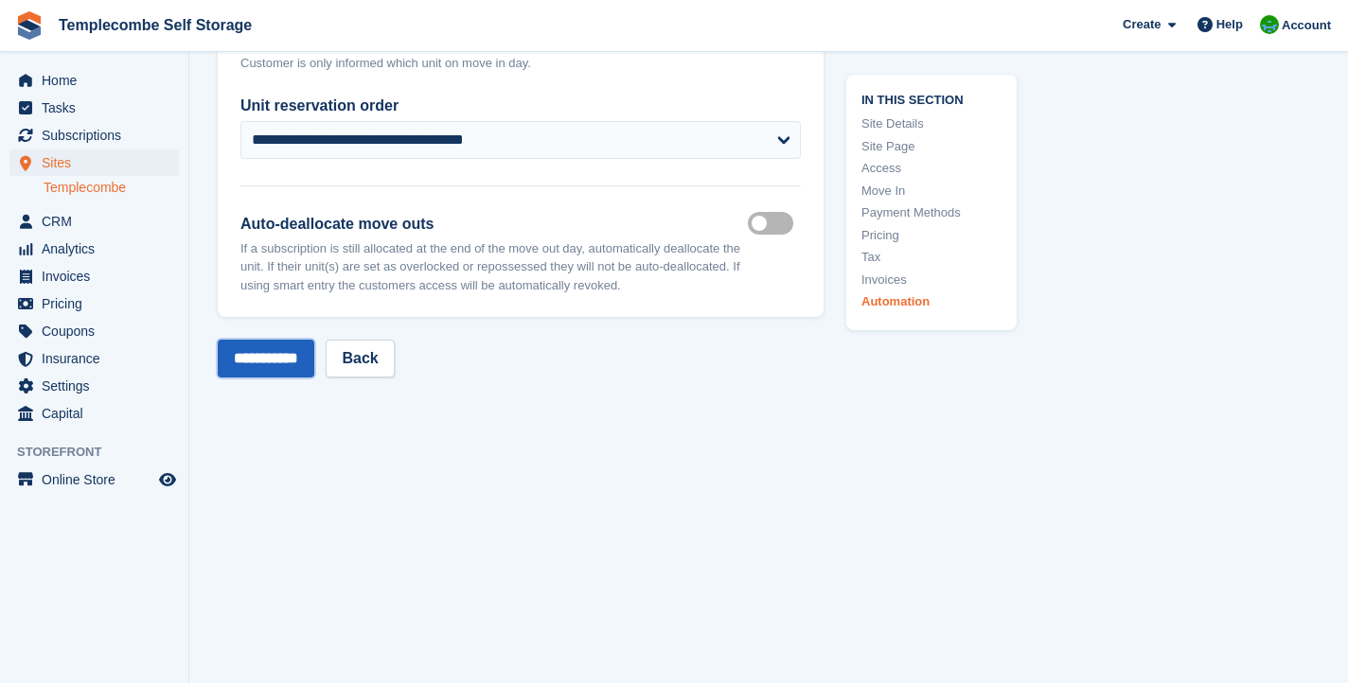
click at [312, 375] on input "**********" at bounding box center [266, 359] width 97 height 38
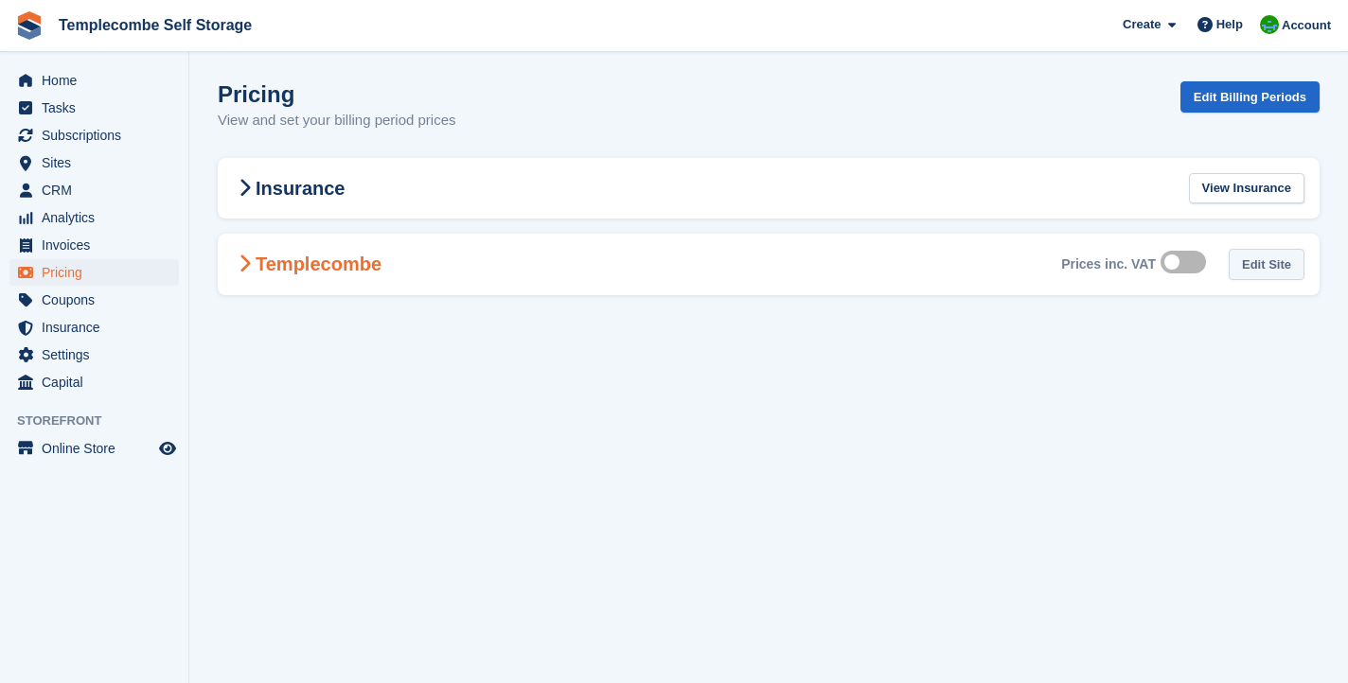
click at [1279, 264] on link "Edit Site" at bounding box center [1267, 264] width 76 height 31
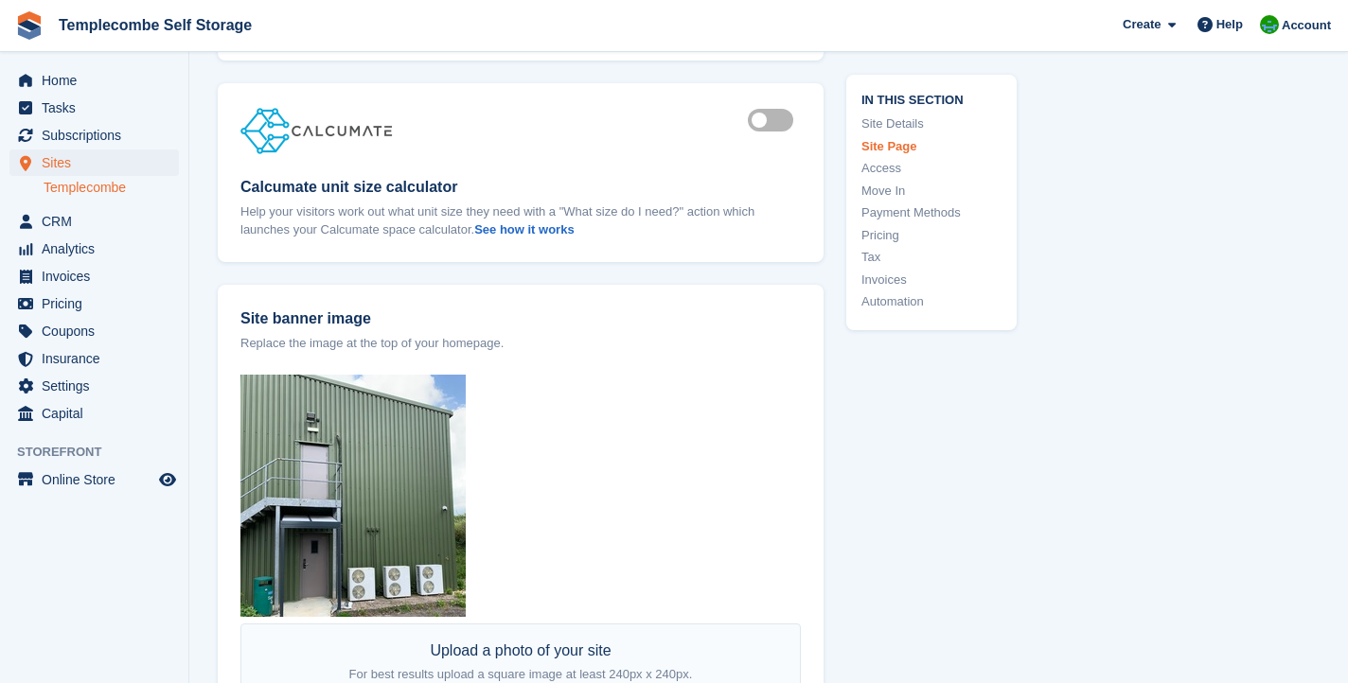
scroll to position [2181, 0]
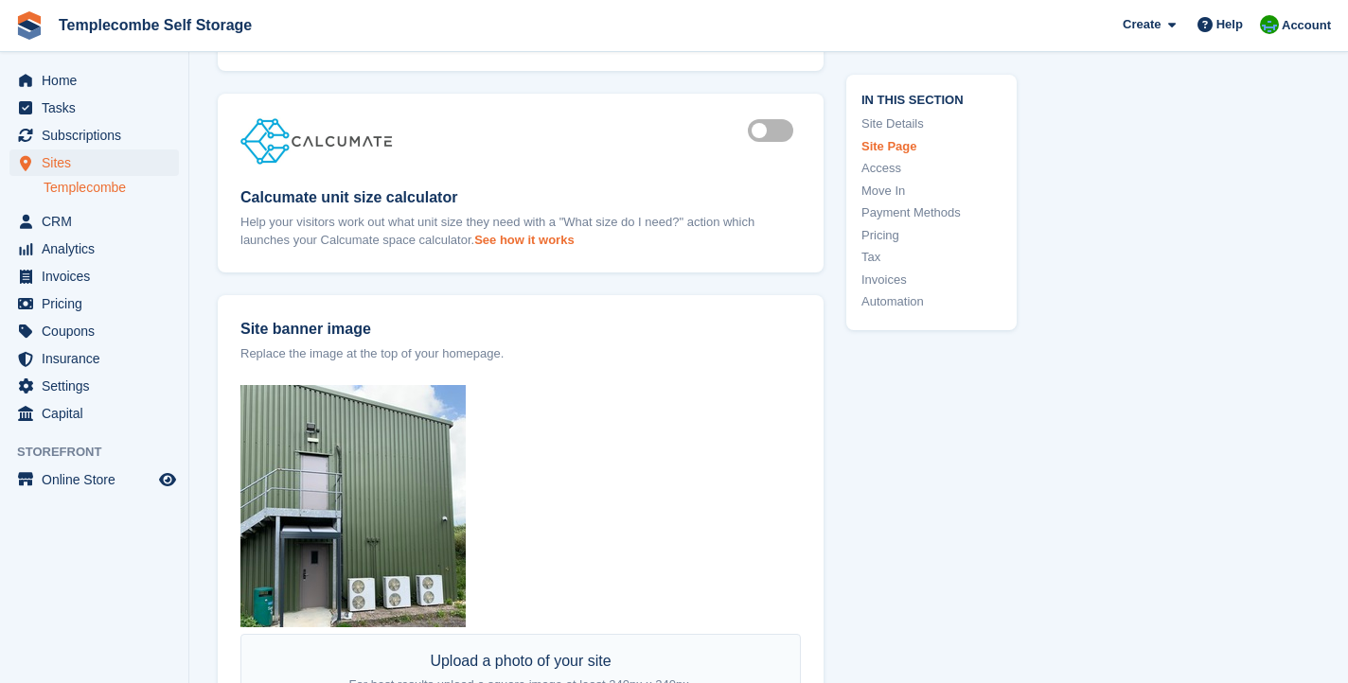
click at [539, 240] on strong "See how it works" at bounding box center [523, 240] width 99 height 14
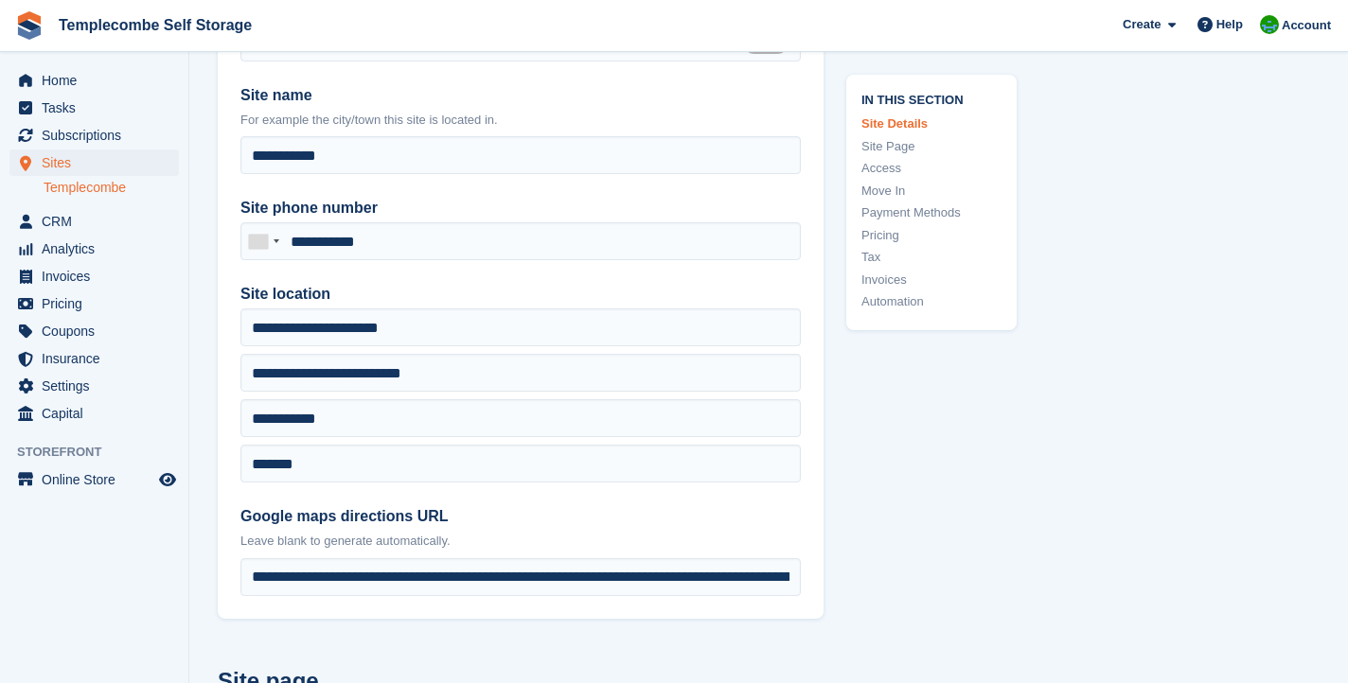
scroll to position [0, 0]
